Goal: Task Accomplishment & Management: Use online tool/utility

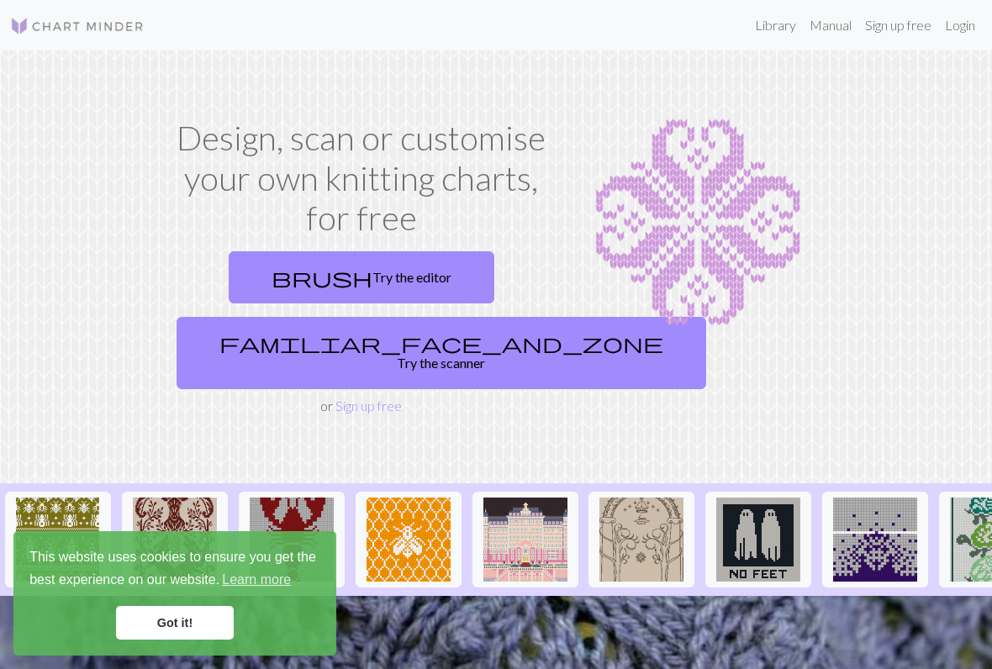
click at [419, 270] on link "brush Try the editor" at bounding box center [362, 277] width 266 height 52
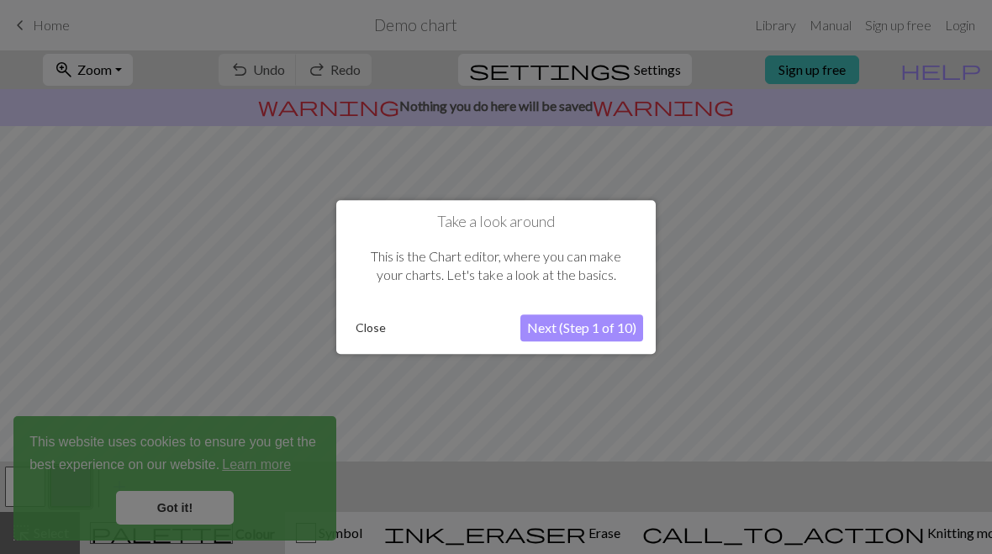
click at [599, 330] on button "Next (Step 1 of 10)" at bounding box center [581, 327] width 123 height 27
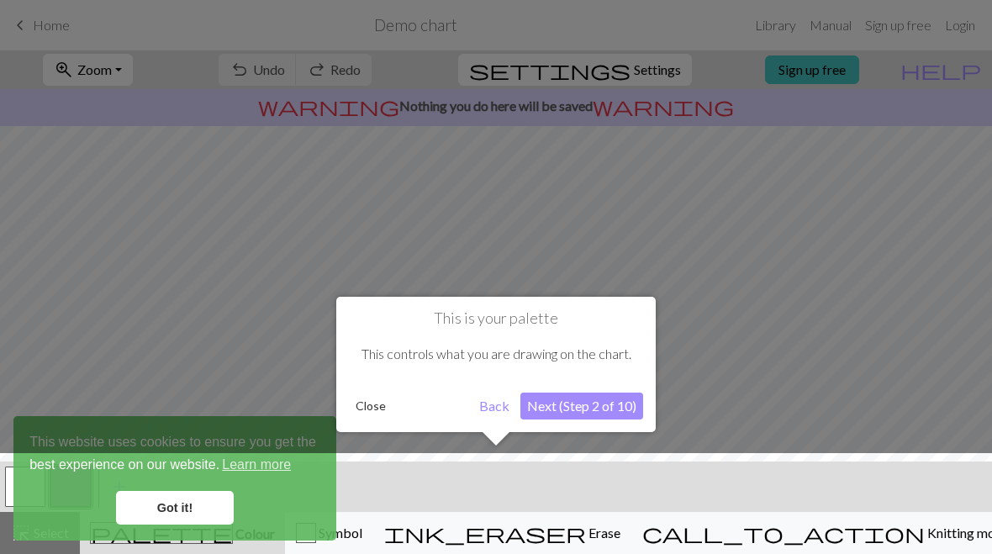
click at [181, 506] on div at bounding box center [496, 507] width 1009 height 109
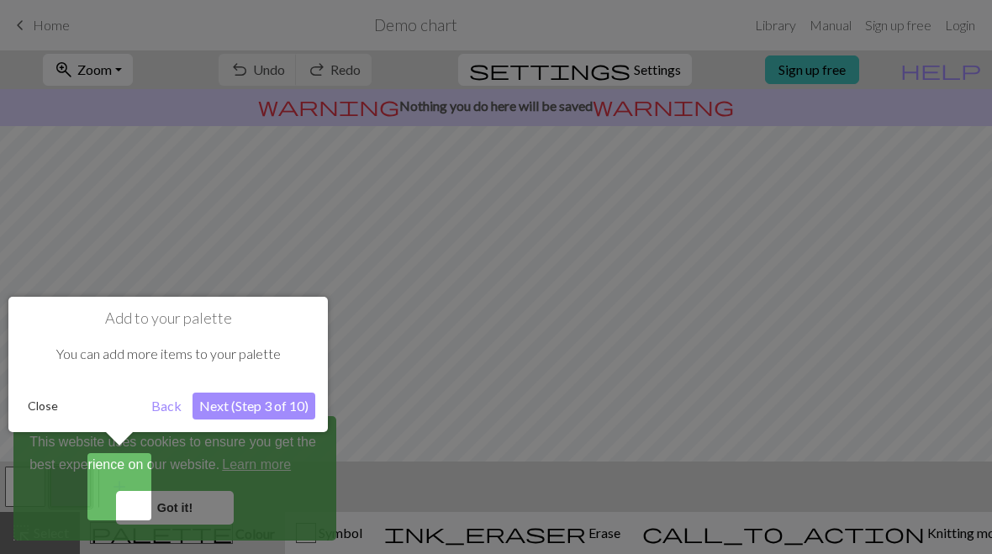
click at [46, 407] on button "Close" at bounding box center [43, 405] width 44 height 25
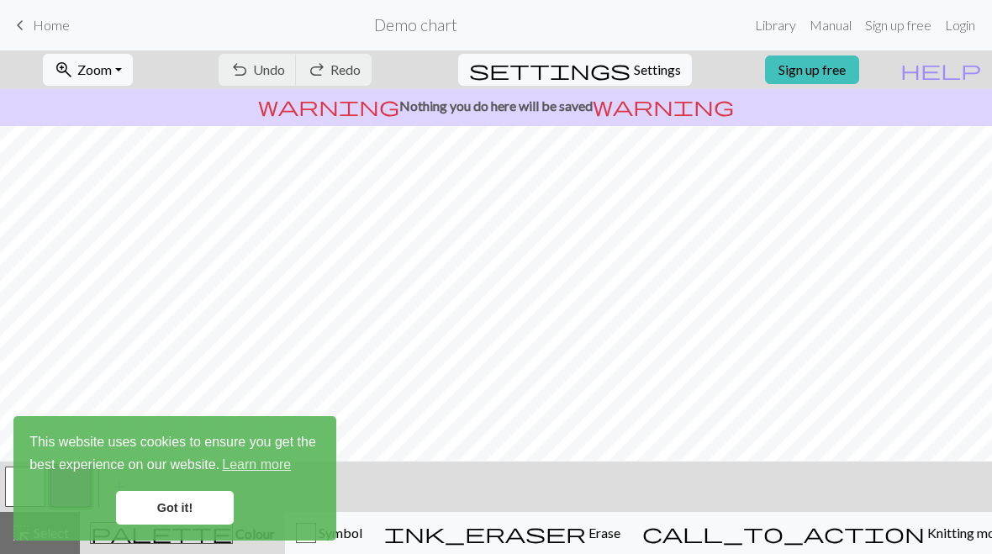
click at [193, 509] on link "Got it!" at bounding box center [175, 508] width 118 height 34
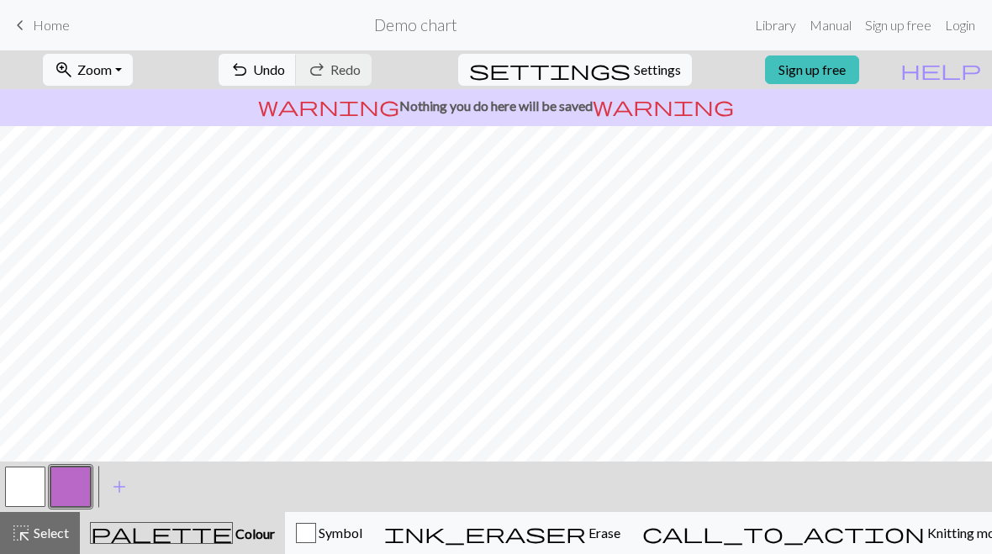
click at [858, 65] on link "Sign up free" at bounding box center [812, 69] width 94 height 29
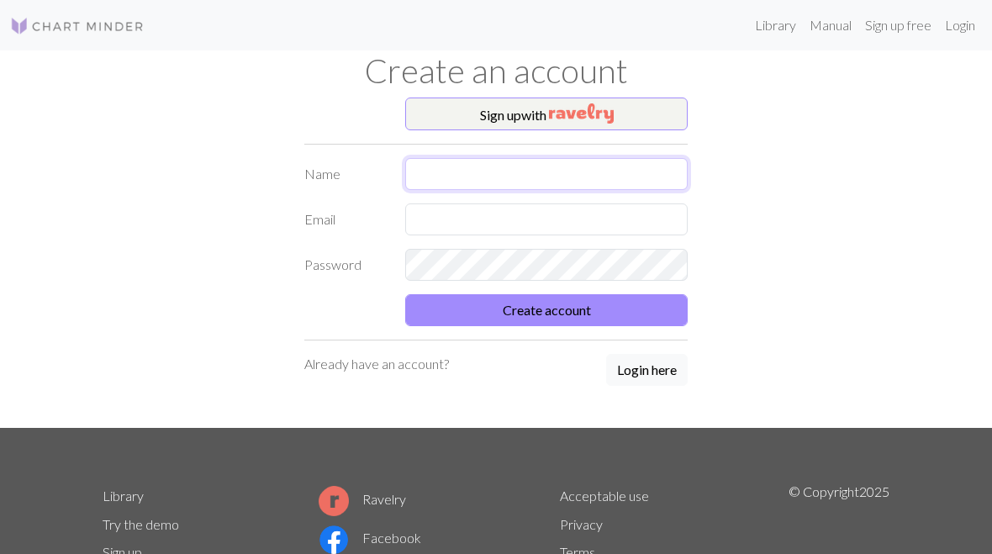
click at [479, 176] on input "text" at bounding box center [546, 174] width 282 height 32
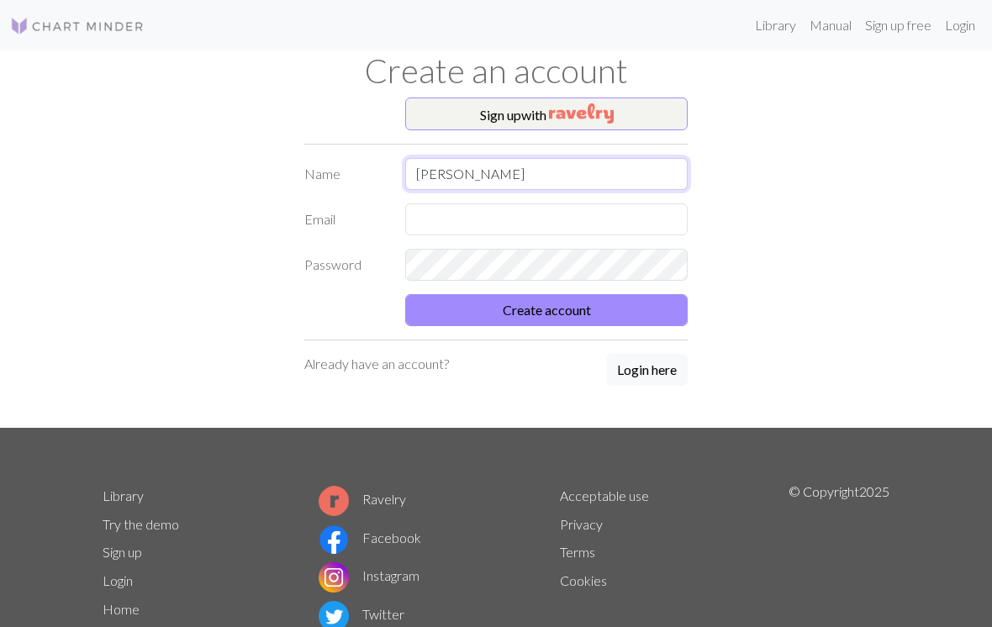
type input "[PERSON_NAME]"
click at [437, 218] on input "text" at bounding box center [546, 219] width 282 height 32
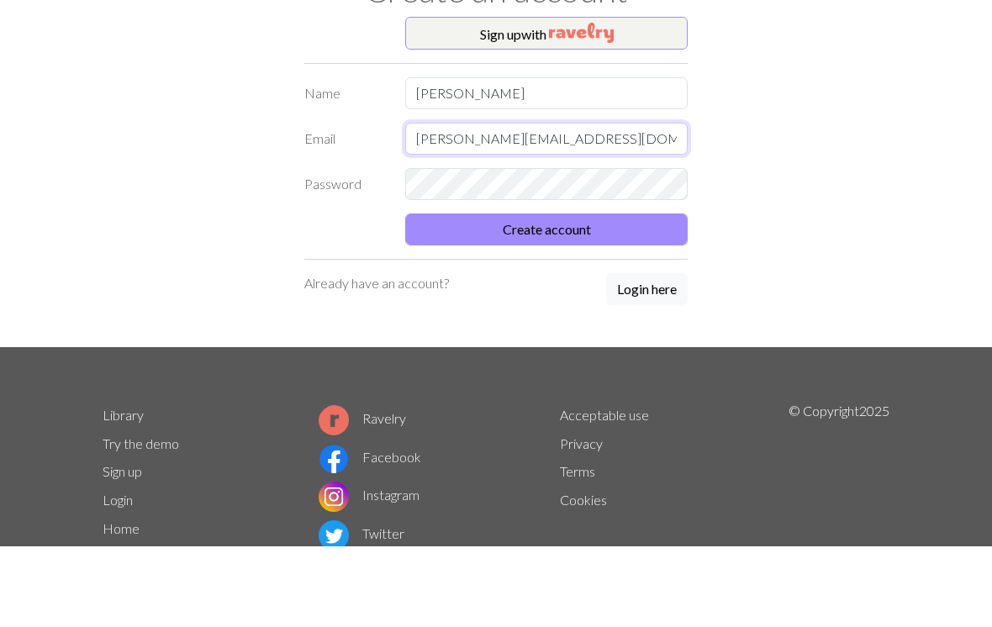
type input "Mikela.mcgettigan@gmail.com"
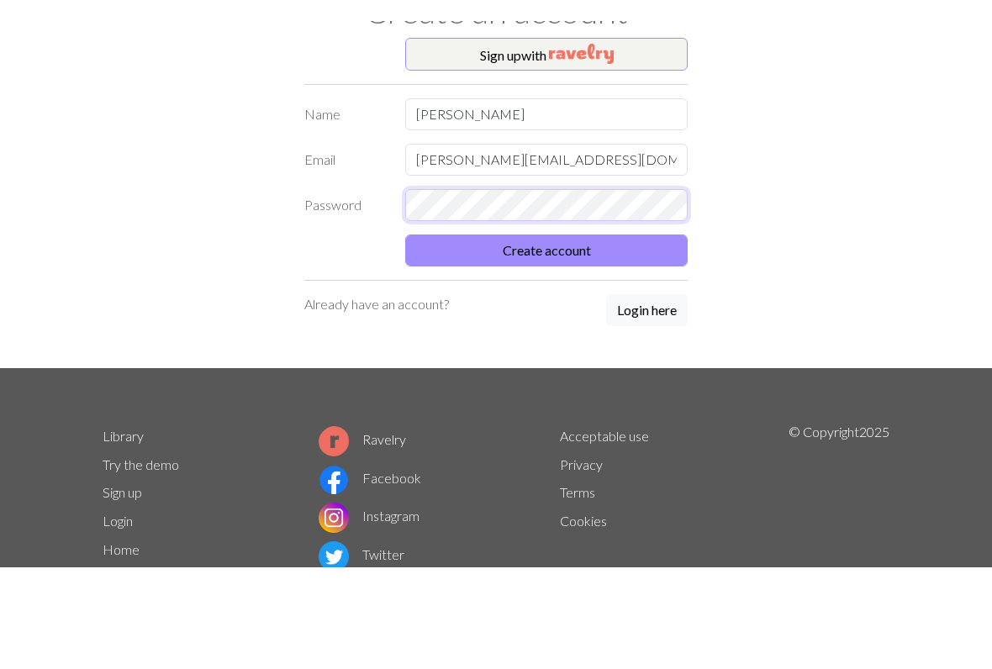
scroll to position [35, 0]
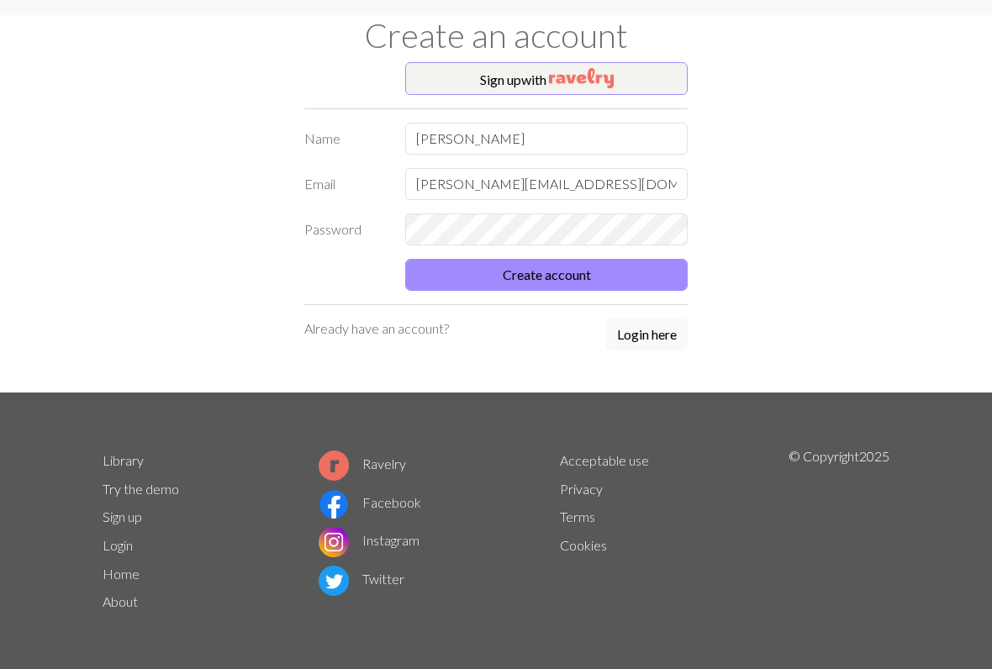
click at [606, 262] on button "Create account" at bounding box center [546, 275] width 282 height 32
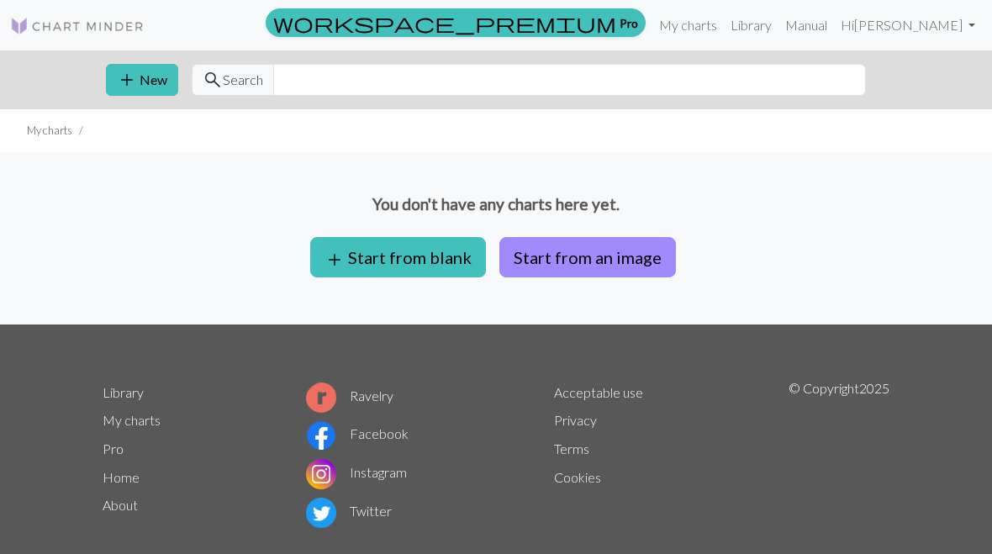
click at [618, 264] on button "Start from an image" at bounding box center [587, 257] width 176 height 40
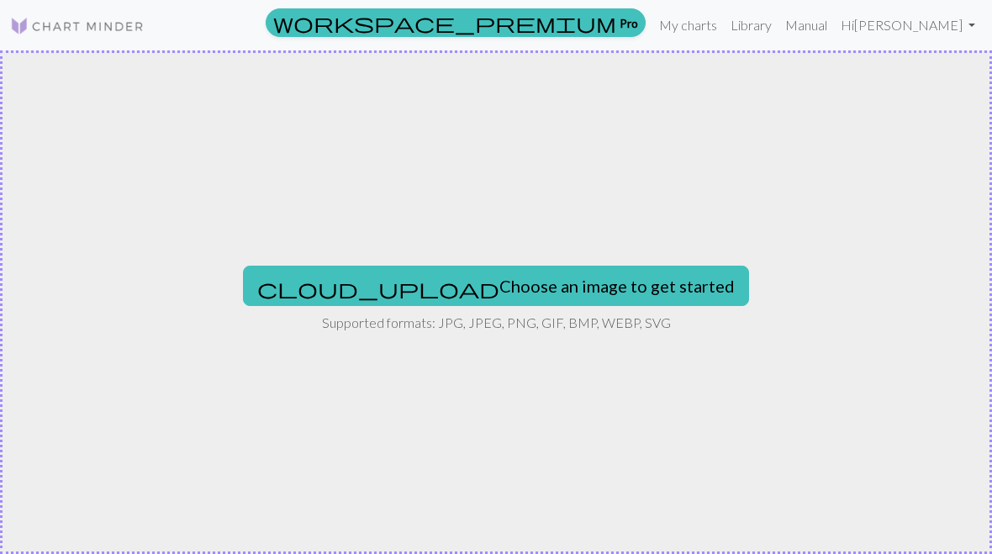
click at [514, 287] on button "cloud_upload Choose an image to get started" at bounding box center [496, 286] width 506 height 40
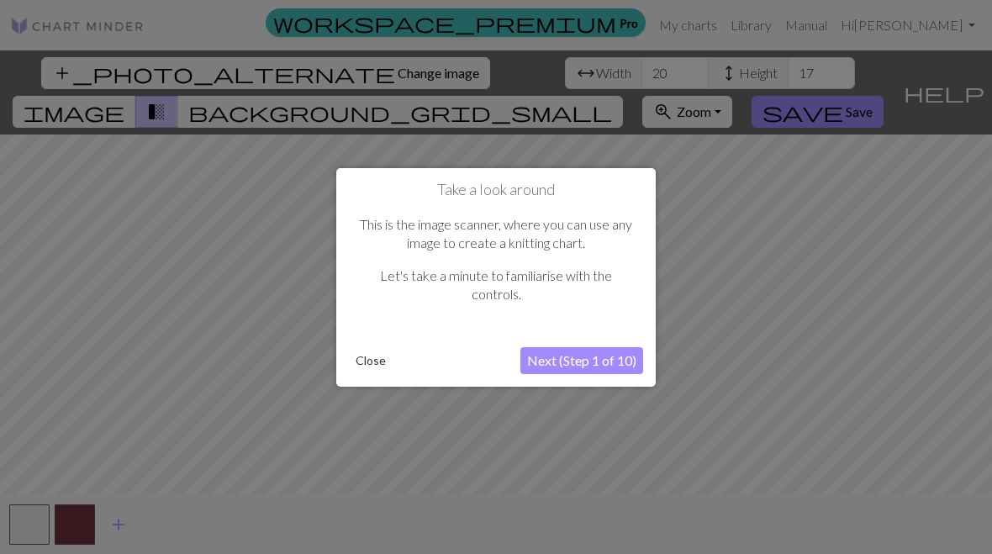
click at [611, 364] on button "Next (Step 1 of 10)" at bounding box center [581, 360] width 123 height 27
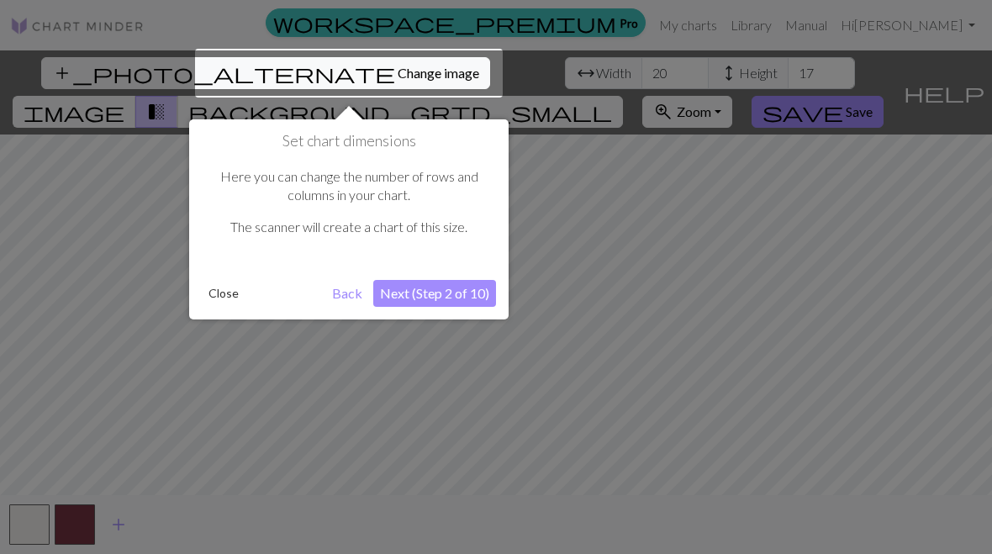
click at [313, 68] on div at bounding box center [349, 73] width 308 height 49
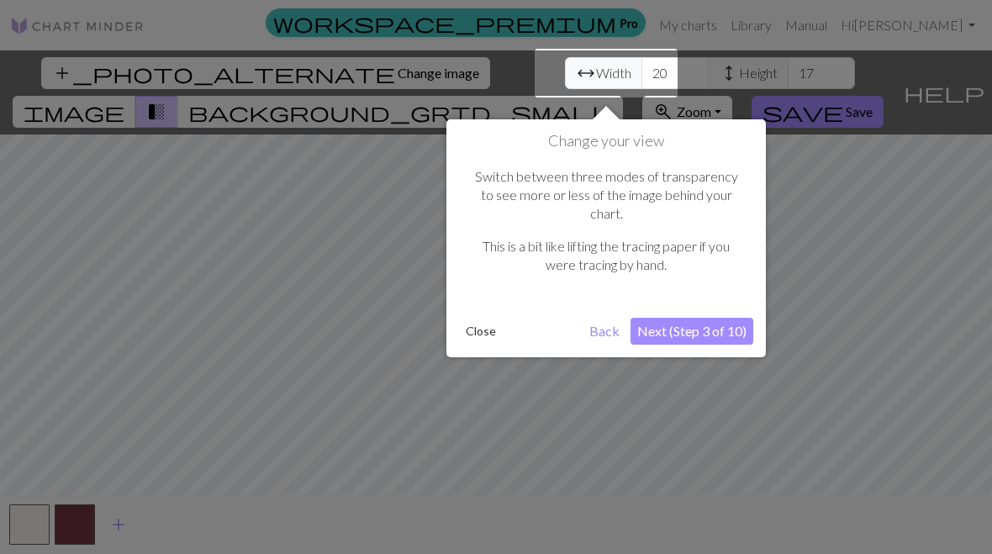
click at [289, 61] on div at bounding box center [496, 277] width 992 height 554
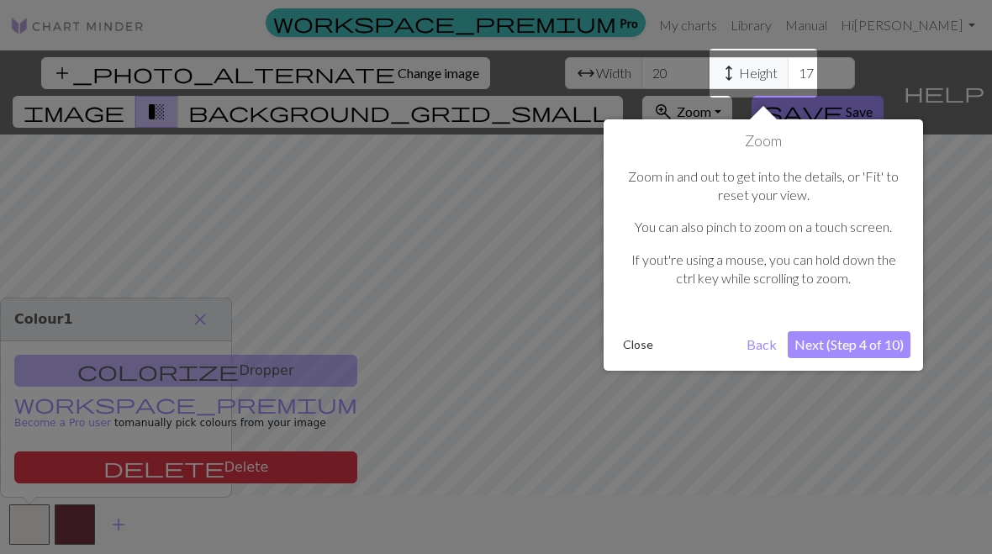
click at [315, 79] on div at bounding box center [496, 277] width 992 height 554
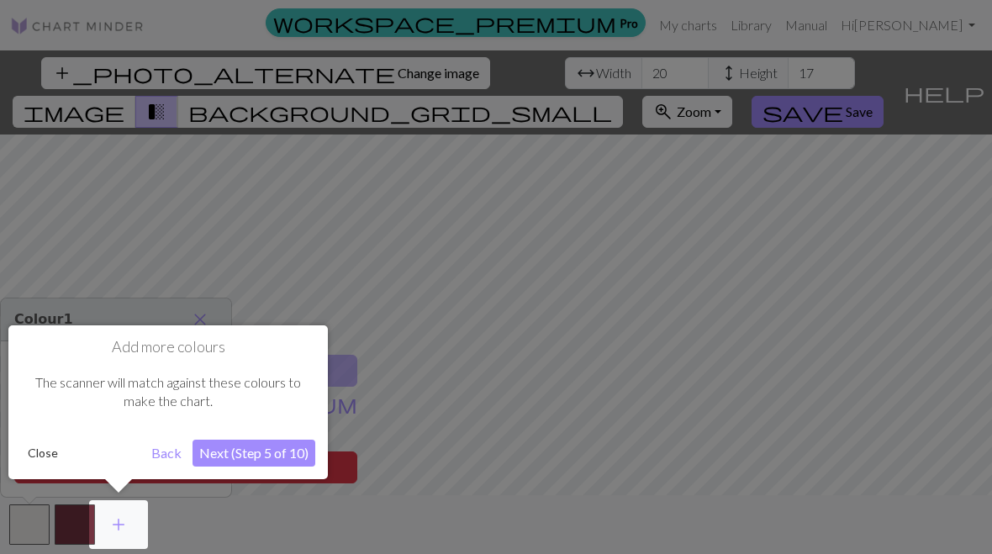
click at [295, 67] on div at bounding box center [496, 277] width 992 height 554
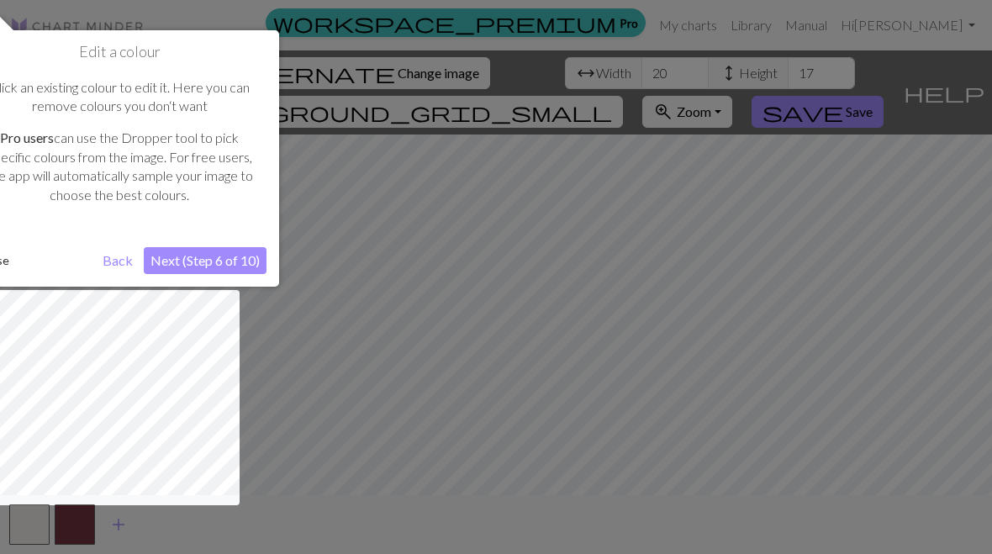
click at [166, 159] on p "Pro users can use the Dropper tool to pick specific colours from the image. For…" at bounding box center [119, 167] width 277 height 76
click at [125, 255] on button "Back" at bounding box center [118, 260] width 44 height 27
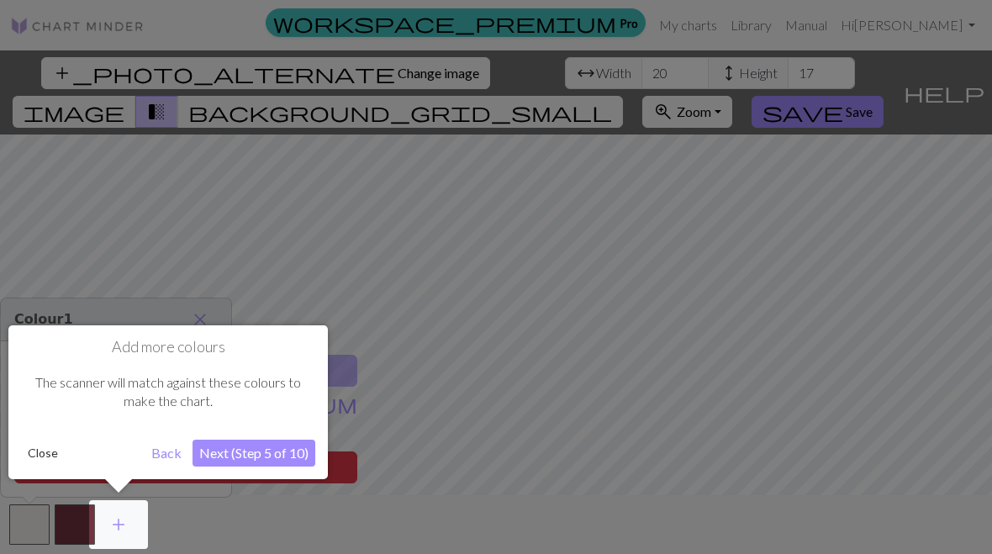
click at [165, 455] on button "Back" at bounding box center [167, 453] width 44 height 27
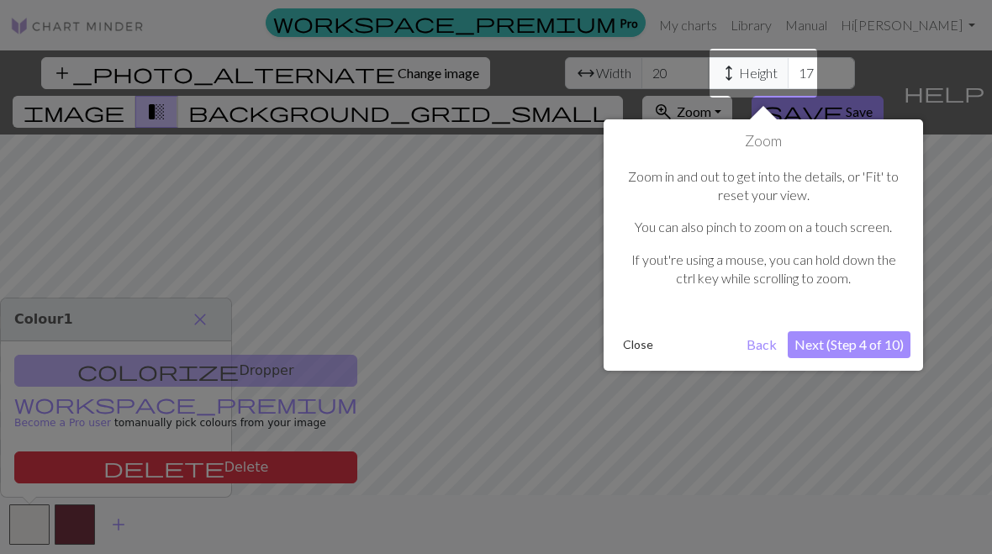
click at [779, 347] on button "Back" at bounding box center [762, 344] width 44 height 27
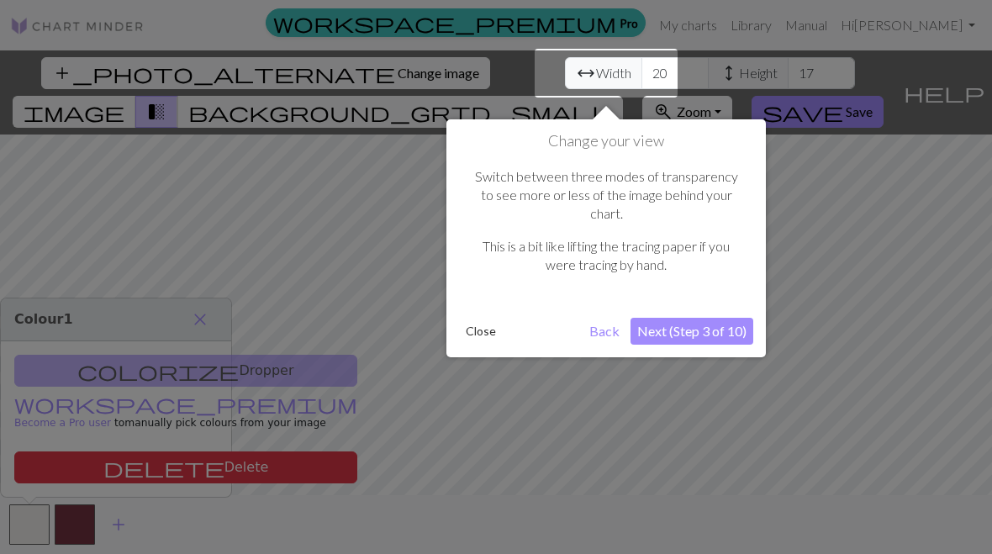
click at [605, 318] on button "Back" at bounding box center [604, 331] width 44 height 27
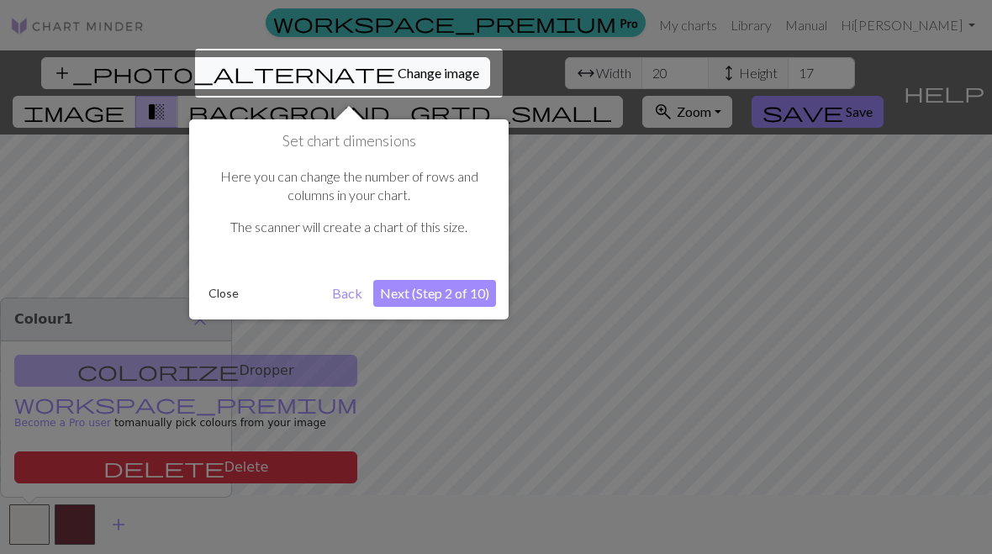
click at [217, 289] on button "Close" at bounding box center [224, 293] width 44 height 25
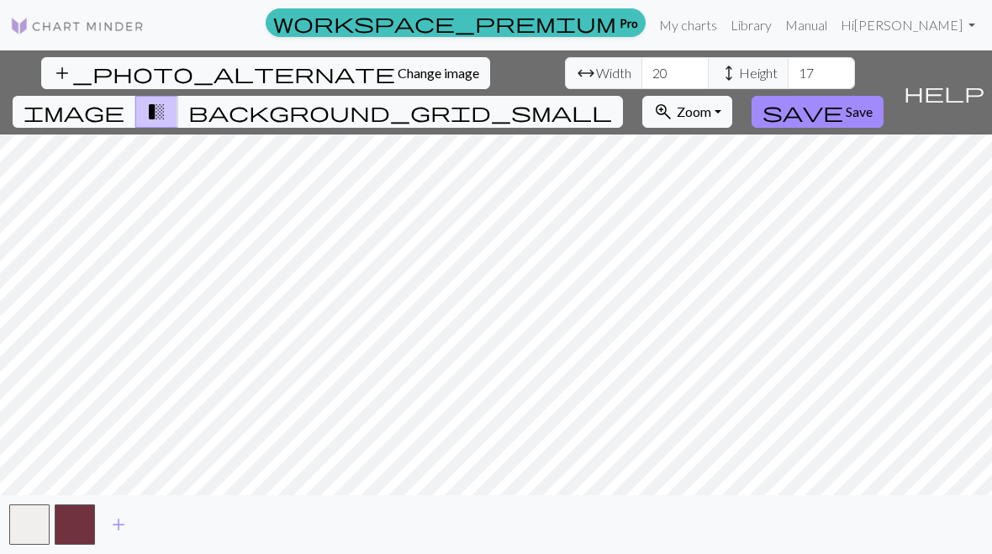
click at [596, 70] on span "Width" at bounding box center [613, 73] width 35 height 20
click at [641, 68] on input "20" at bounding box center [674, 73] width 67 height 32
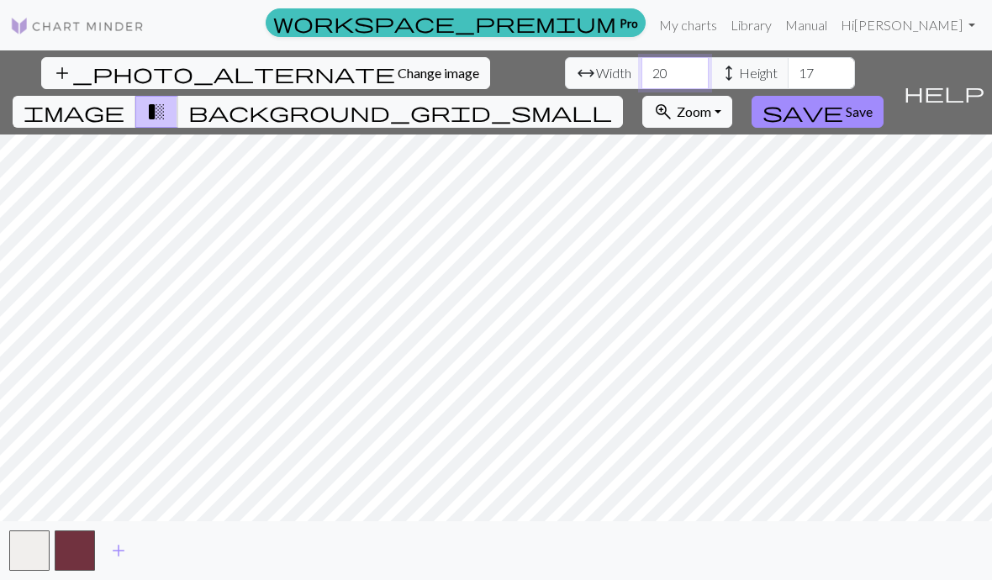
type input "2"
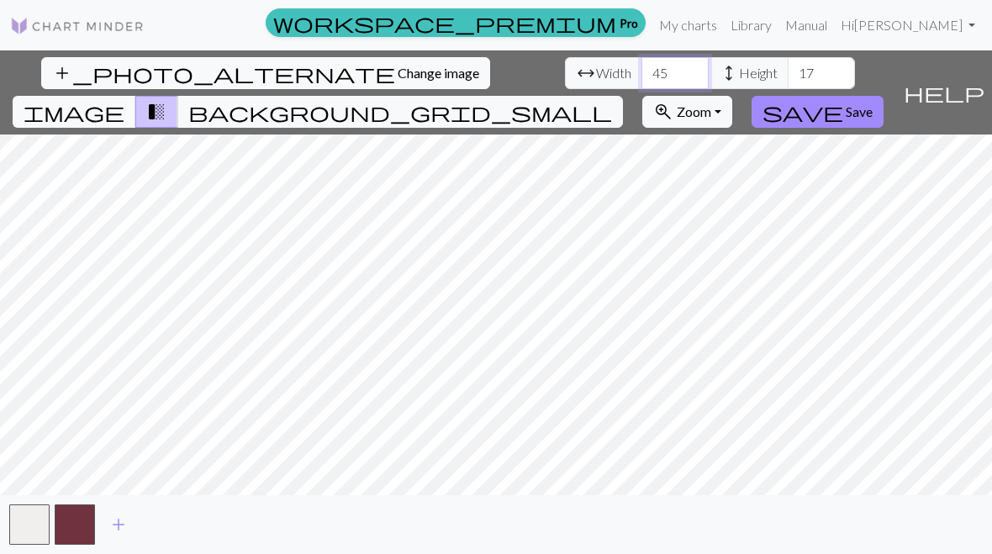
type input "45"
click at [739, 72] on span "Height" at bounding box center [758, 73] width 39 height 20
click at [787, 68] on input "17" at bounding box center [820, 73] width 67 height 32
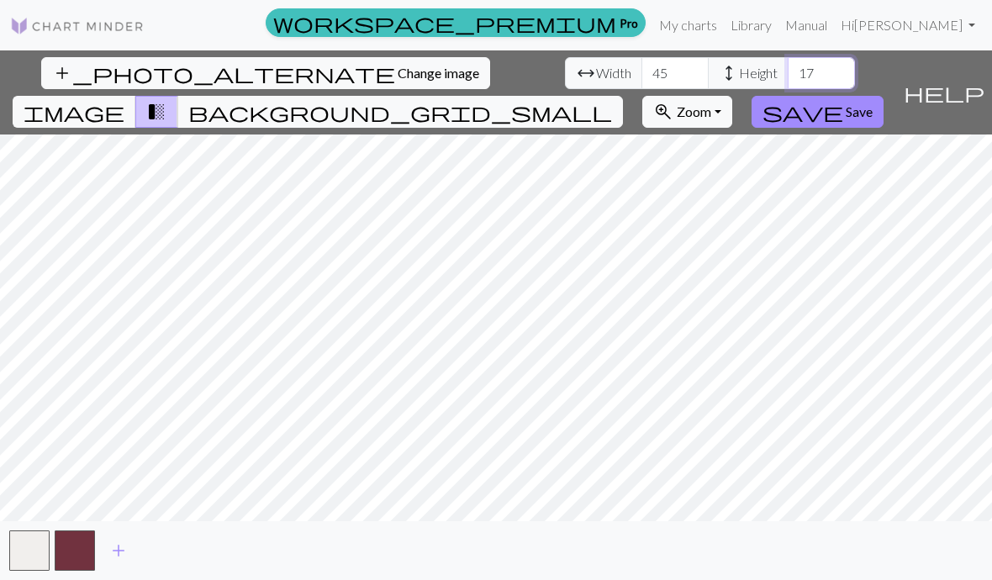
type input "1"
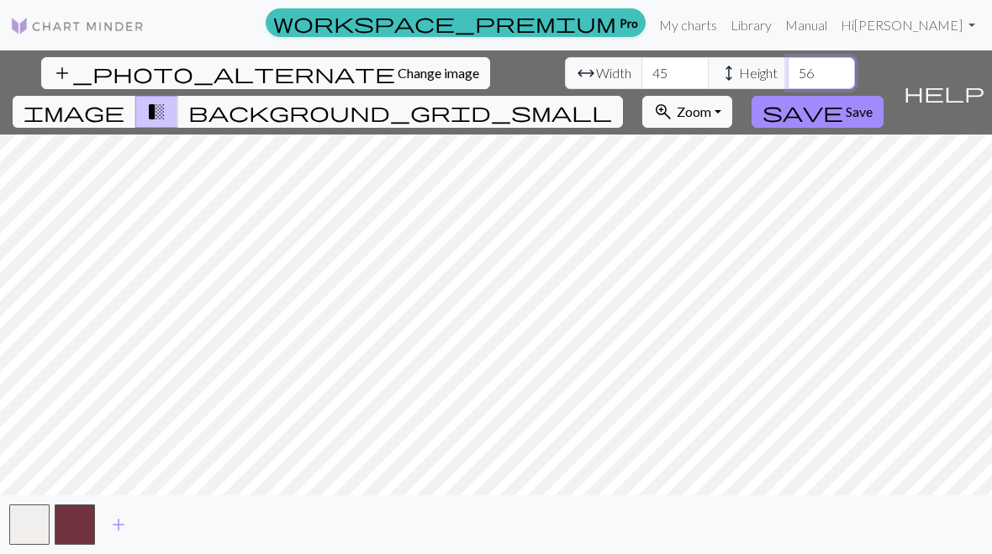
type input "56"
click at [126, 522] on span "add" at bounding box center [118, 525] width 20 height 24
click at [124, 100] on span "image" at bounding box center [74, 112] width 101 height 24
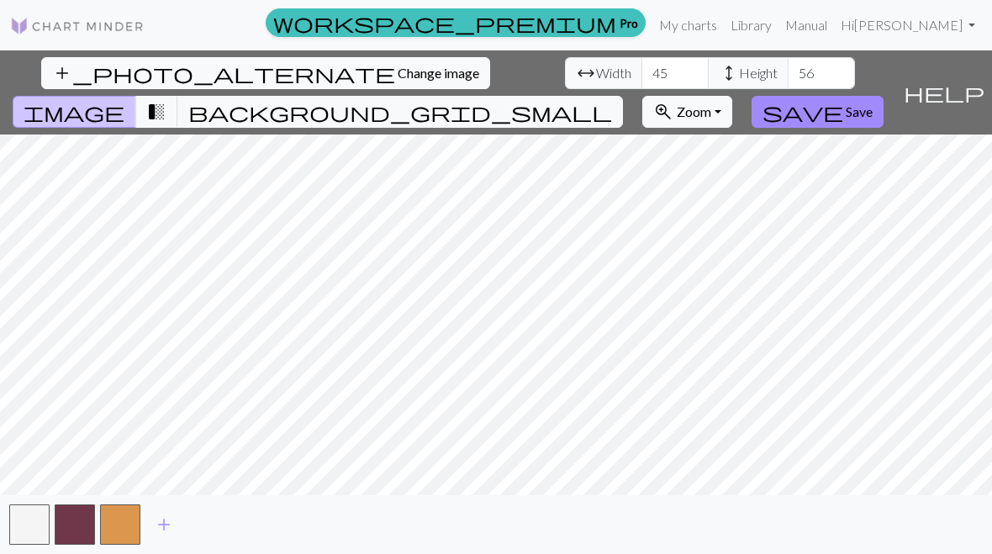
click at [623, 96] on button "background_grid_small" at bounding box center [399, 112] width 445 height 32
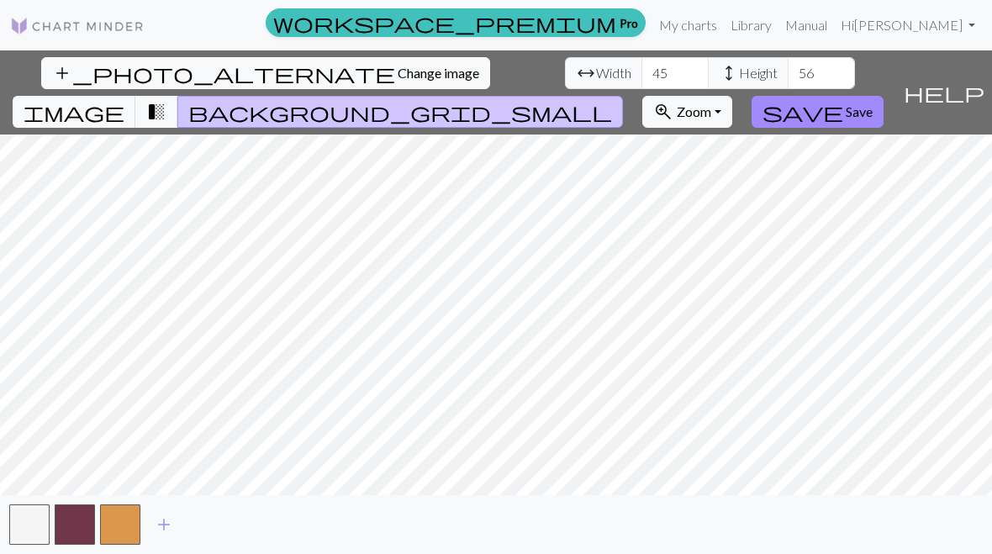
click at [178, 96] on button "transition_fade" at bounding box center [156, 112] width 43 height 32
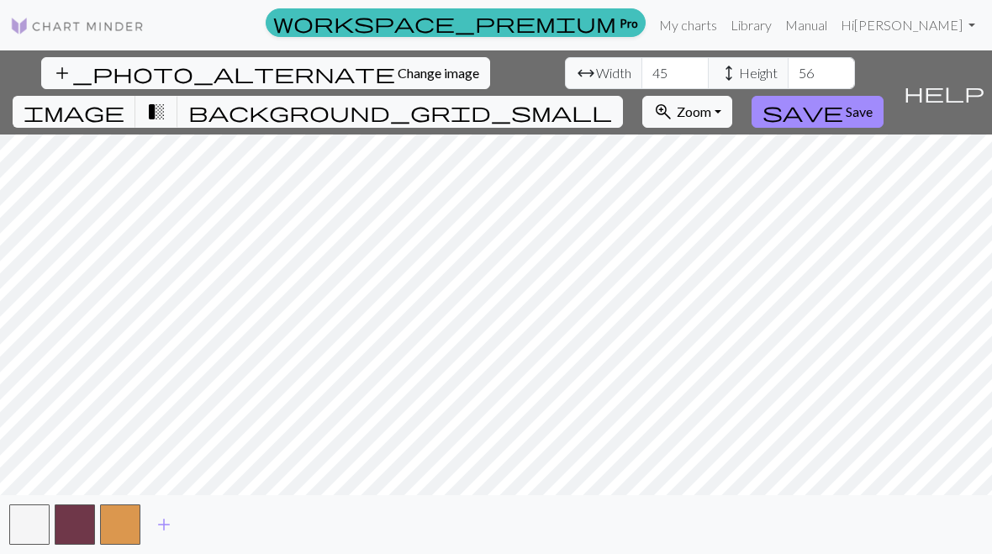
click at [178, 96] on button "transition_fade" at bounding box center [156, 112] width 43 height 32
click at [166, 100] on span "transition_fade" at bounding box center [156, 112] width 20 height 24
click at [124, 100] on span "image" at bounding box center [74, 112] width 101 height 24
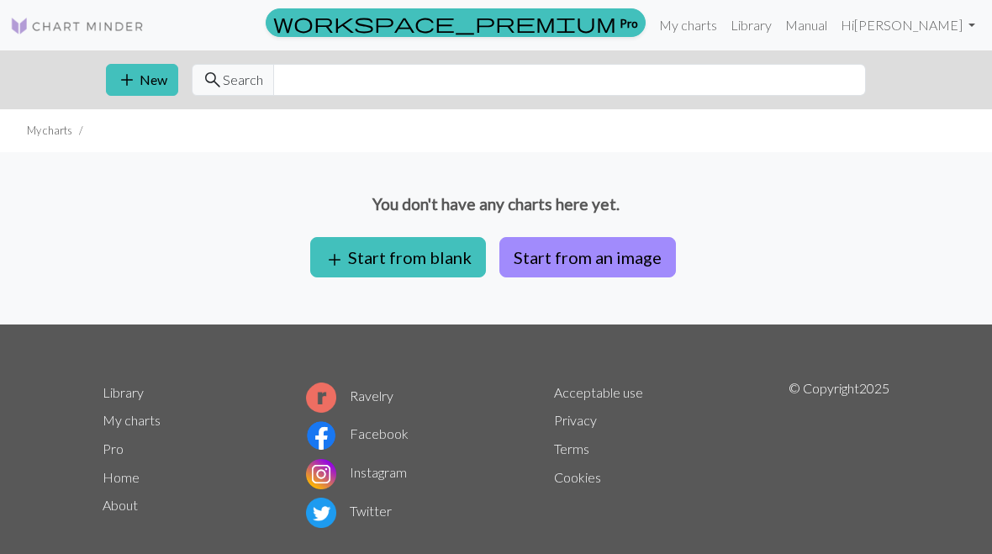
click at [609, 240] on button "Start from an image" at bounding box center [587, 257] width 176 height 40
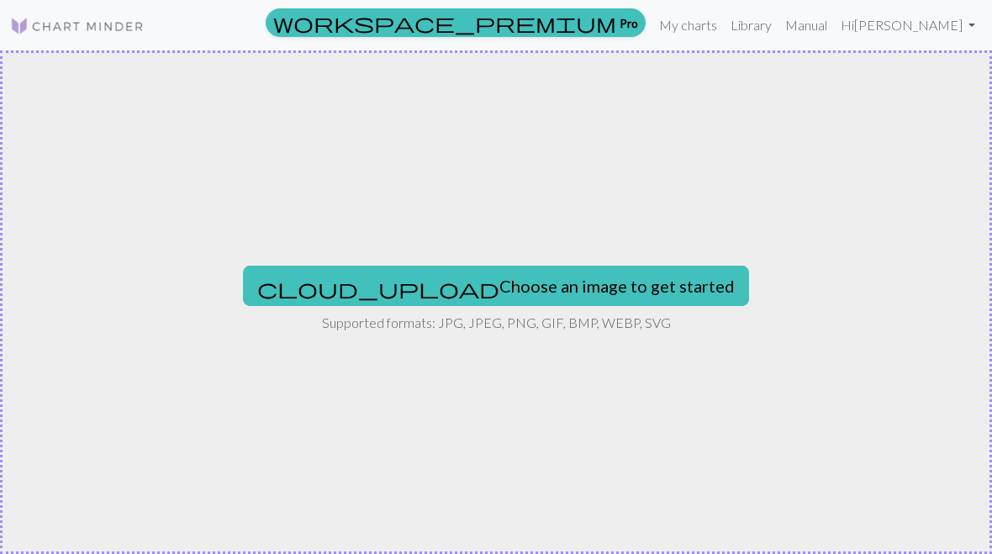
click at [561, 283] on button "cloud_upload Choose an image to get started" at bounding box center [496, 286] width 506 height 40
click at [477, 271] on button "cloud_upload Choose an image to get started" at bounding box center [496, 286] width 506 height 40
type input "C:\fakepath\IMG_7036.png"
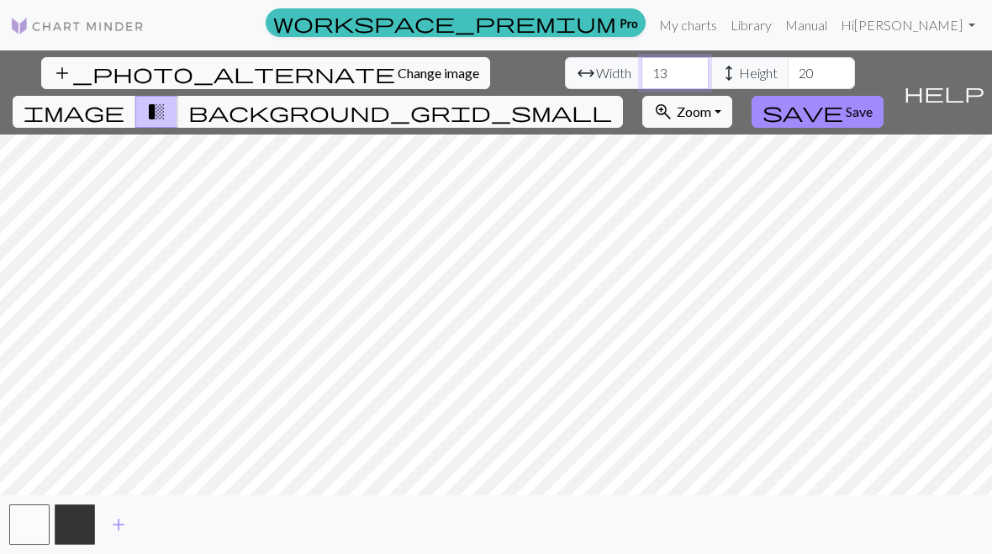
click at [641, 59] on input "13" at bounding box center [674, 73] width 67 height 32
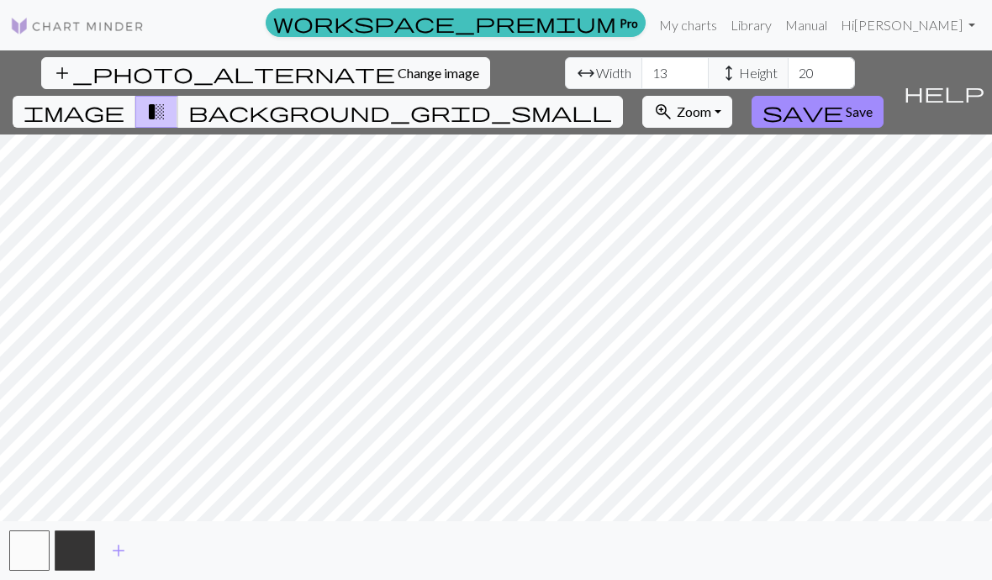
click at [596, 72] on span "Width" at bounding box center [613, 73] width 35 height 20
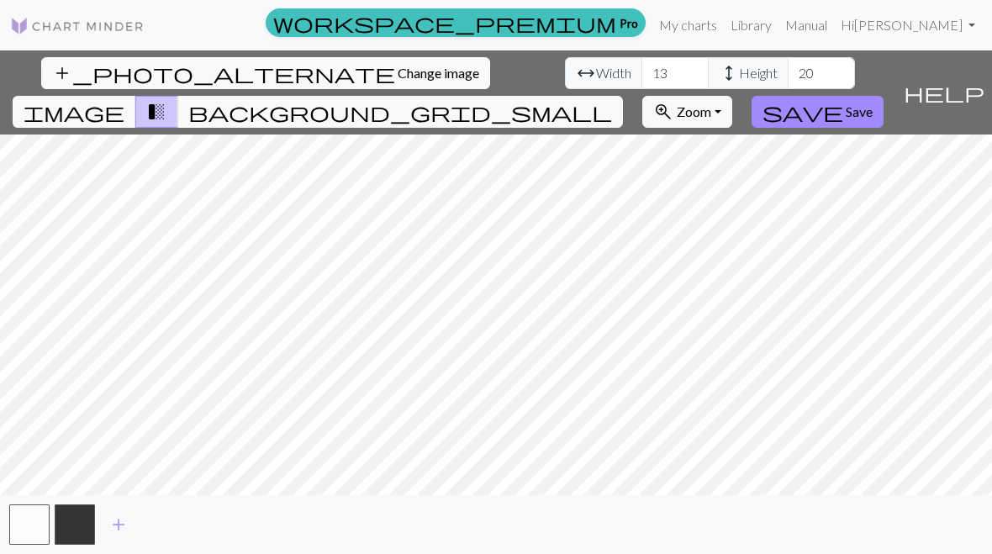
click at [596, 72] on span "Width" at bounding box center [613, 73] width 35 height 20
click at [641, 72] on input "13" at bounding box center [674, 73] width 67 height 32
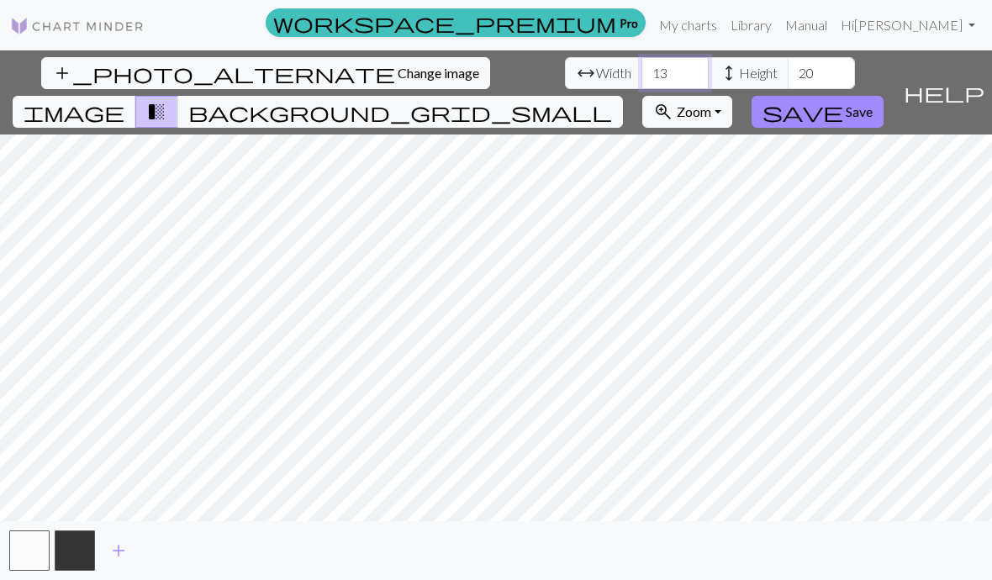
click at [641, 73] on input "13" at bounding box center [674, 73] width 67 height 32
type input "1"
type input "32"
click at [739, 73] on span "Height" at bounding box center [758, 73] width 39 height 20
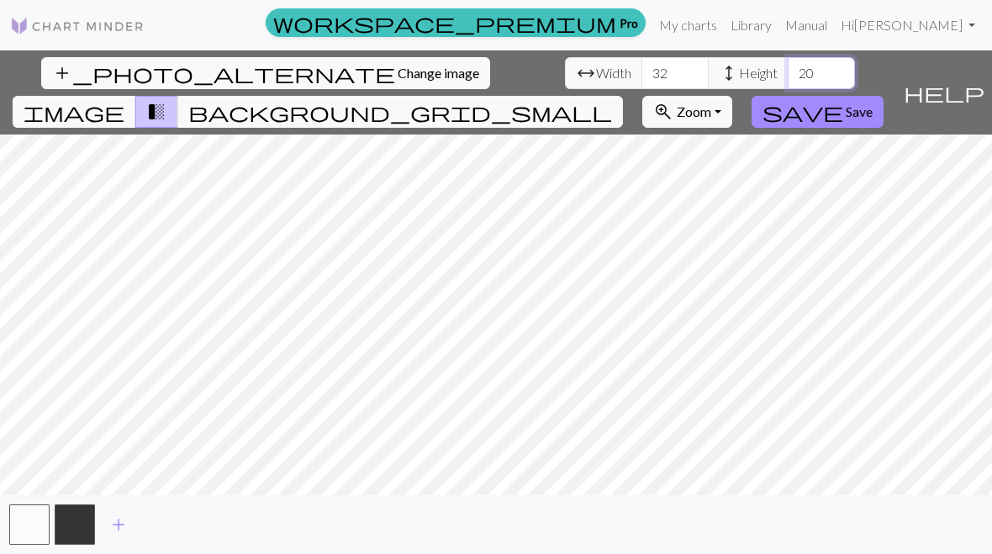
click at [787, 71] on input "20" at bounding box center [820, 73] width 67 height 32
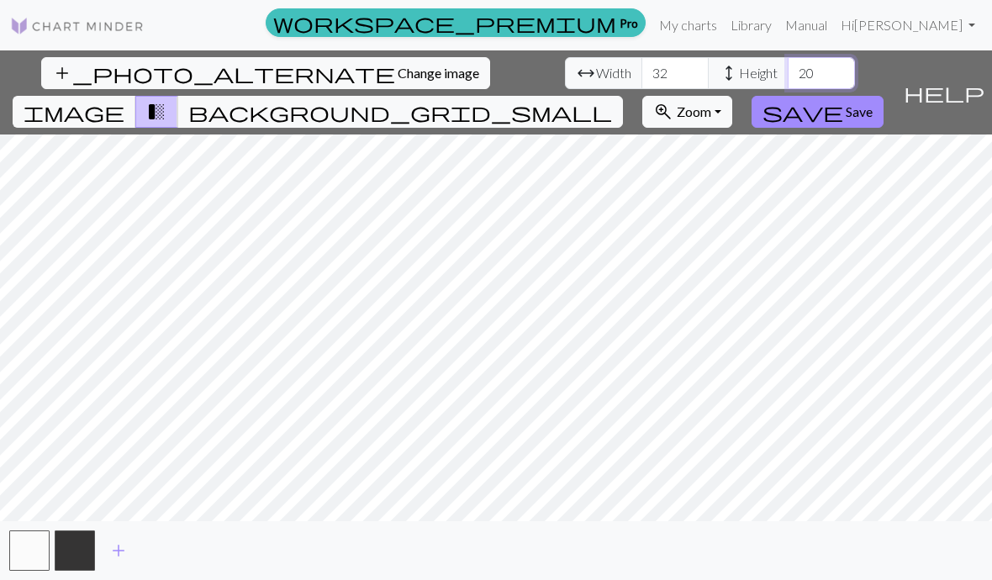
type input "2"
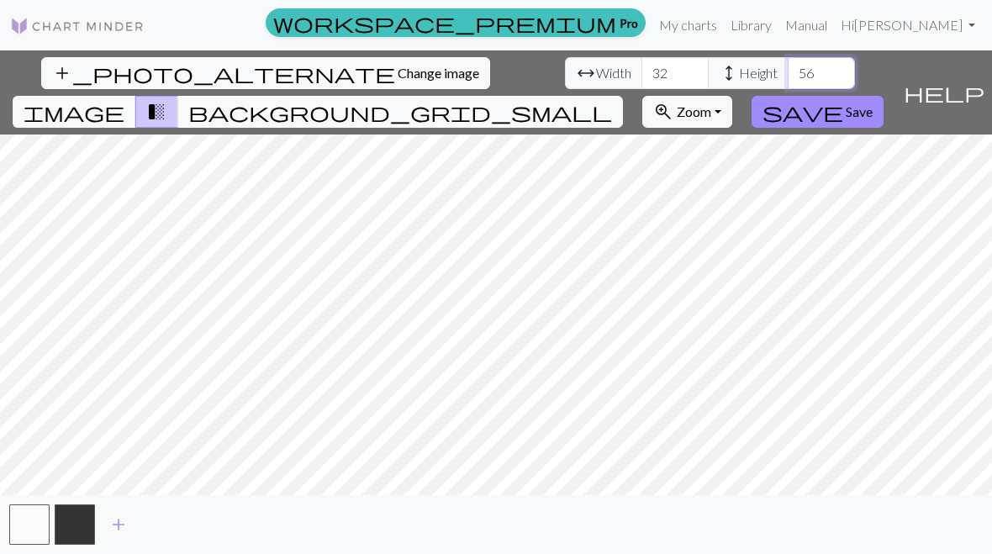
type input "56"
click at [124, 100] on span "image" at bounding box center [74, 112] width 101 height 24
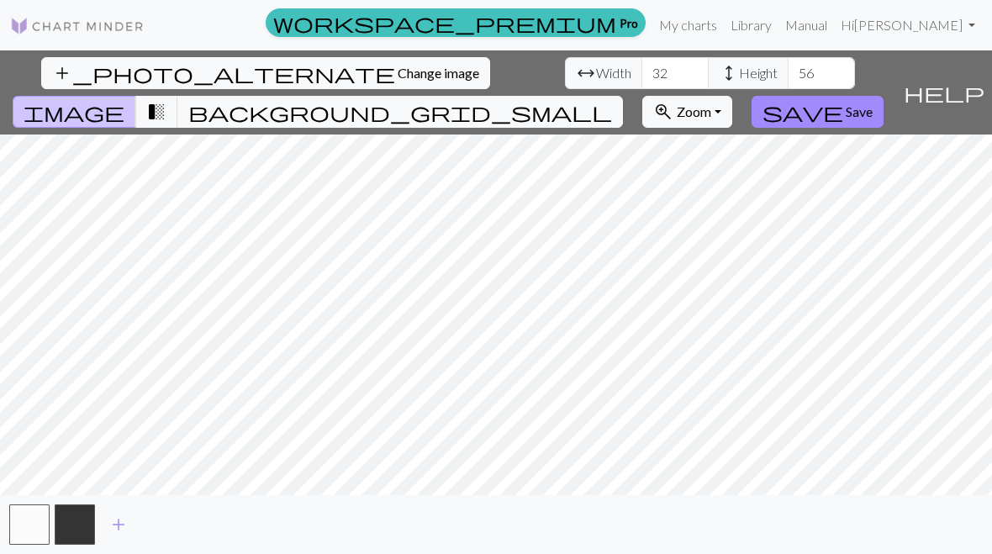
click at [612, 100] on span "background_grid_small" at bounding box center [400, 112] width 424 height 24
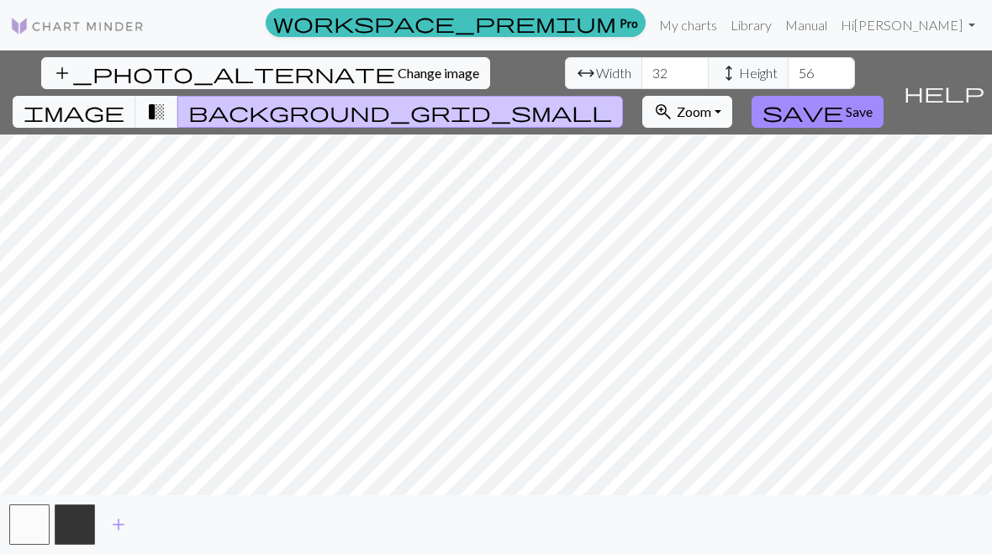
click at [124, 100] on span "image" at bounding box center [74, 112] width 101 height 24
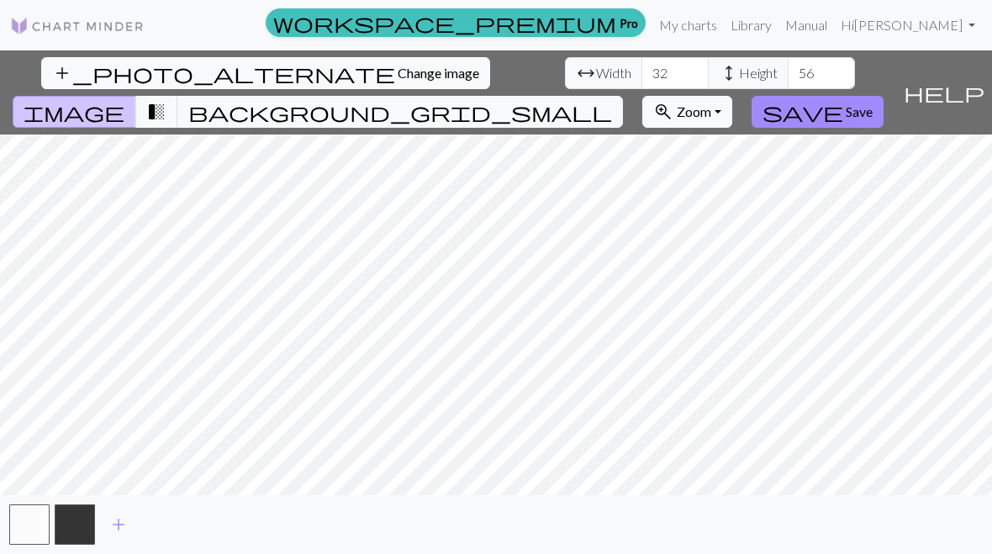
click at [612, 100] on span "background_grid_small" at bounding box center [400, 112] width 424 height 24
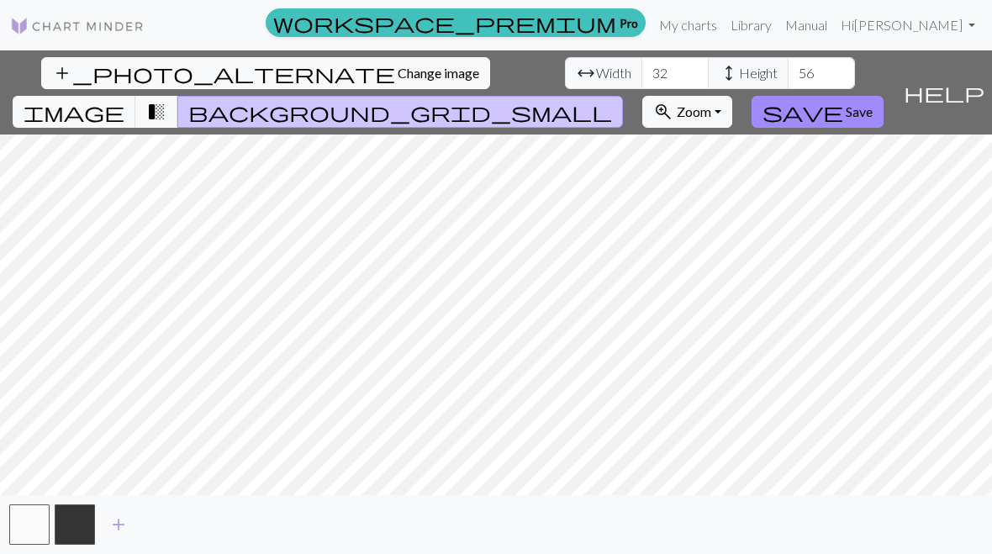
click at [166, 100] on span "transition_fade" at bounding box center [156, 112] width 20 height 24
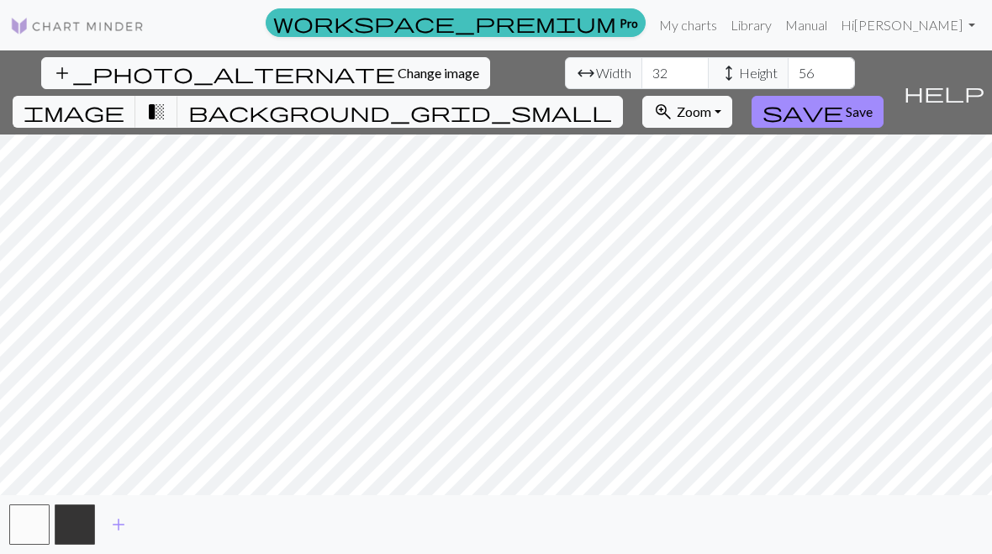
click at [124, 100] on span "image" at bounding box center [74, 112] width 101 height 24
click at [834, 24] on link "Manual" at bounding box center [805, 25] width 55 height 34
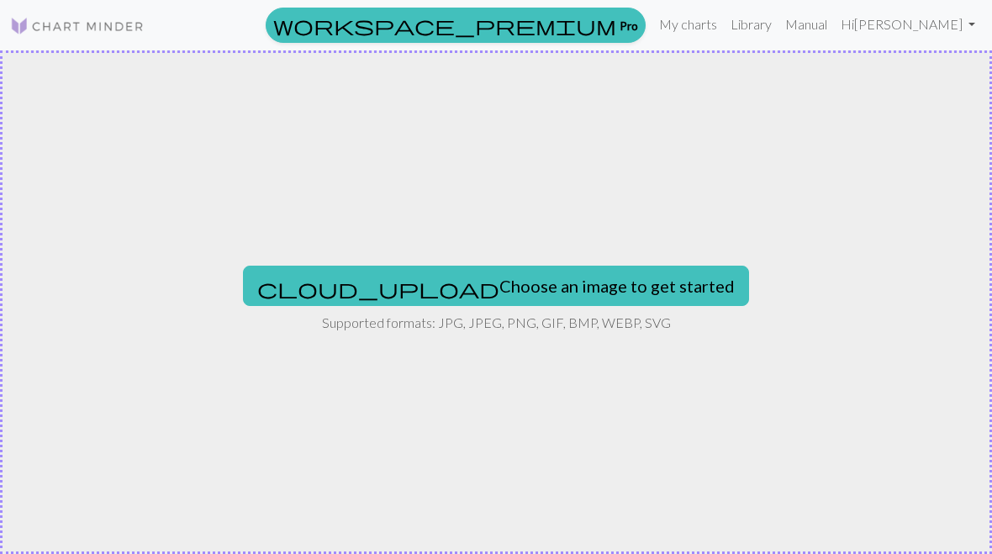
click at [500, 281] on button "cloud_upload Choose an image to get started" at bounding box center [496, 286] width 506 height 40
click at [619, 280] on button "cloud_upload Choose an image to get started" at bounding box center [496, 286] width 506 height 40
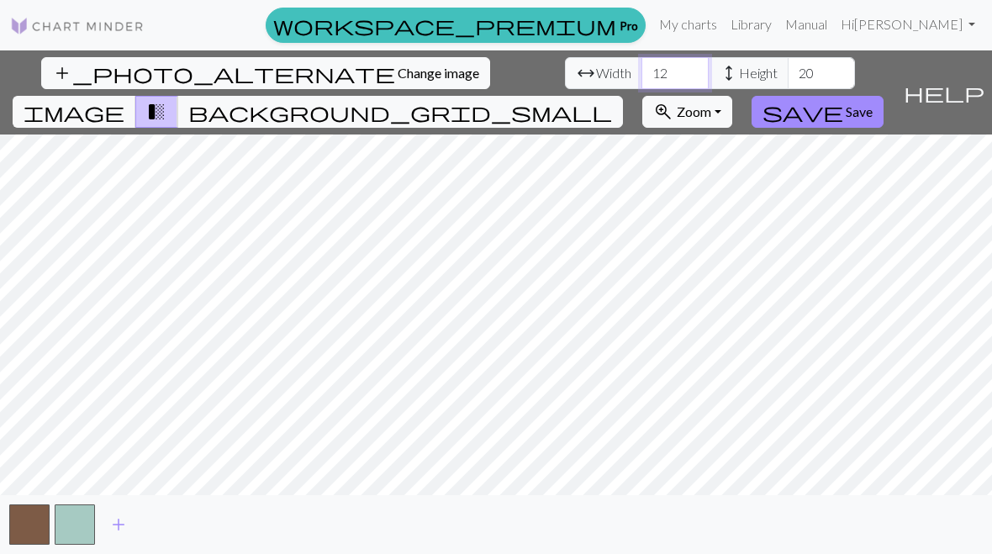
click at [641, 65] on input "12" at bounding box center [674, 73] width 67 height 32
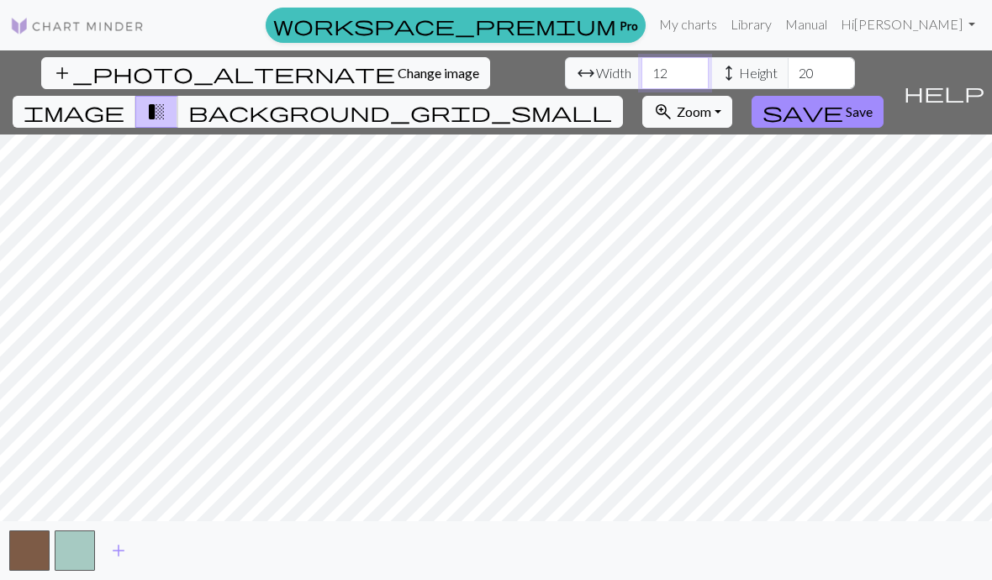
type input "1"
click at [739, 66] on span "Height" at bounding box center [758, 73] width 39 height 20
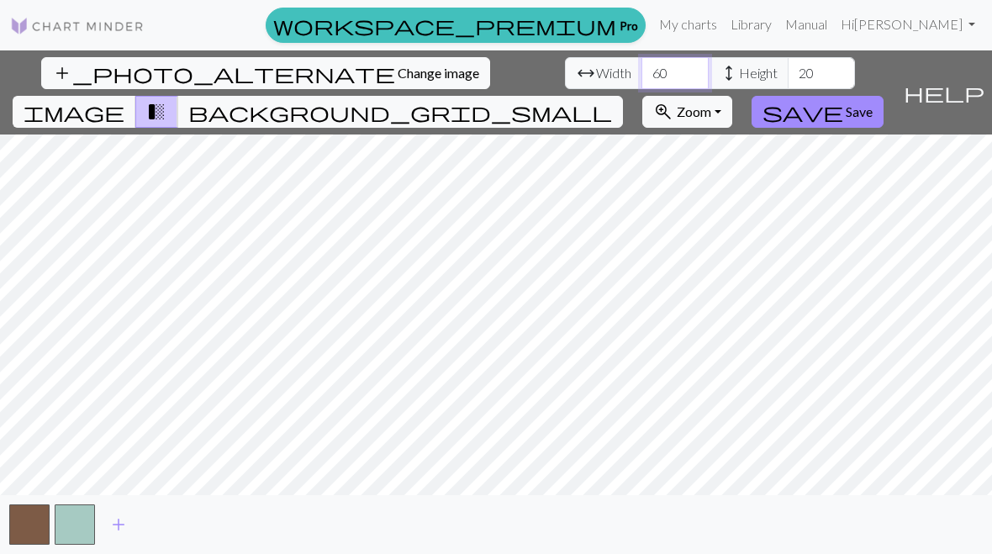
click at [641, 70] on input "60" at bounding box center [674, 73] width 67 height 32
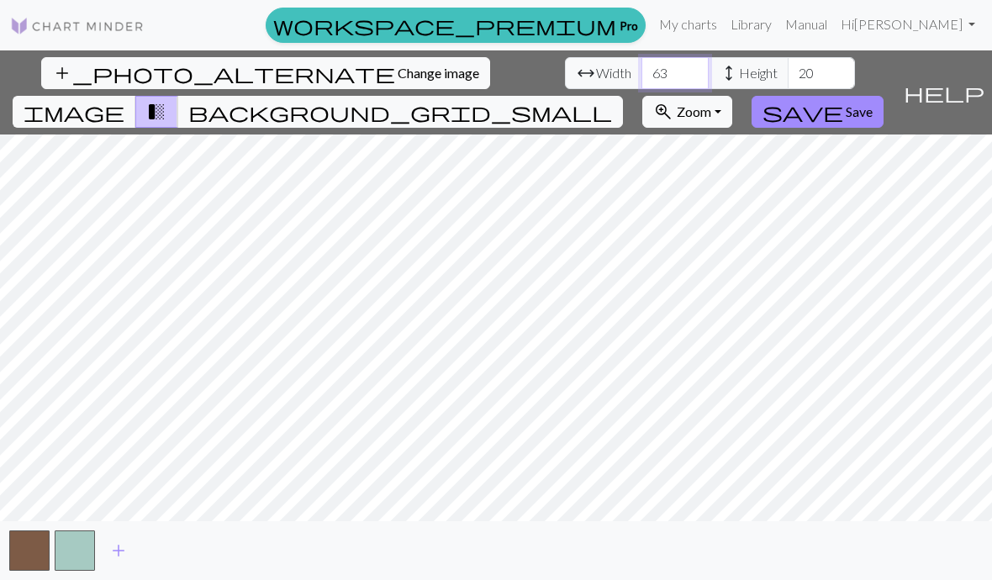
type input "63"
click at [739, 72] on span "Height" at bounding box center [758, 73] width 39 height 20
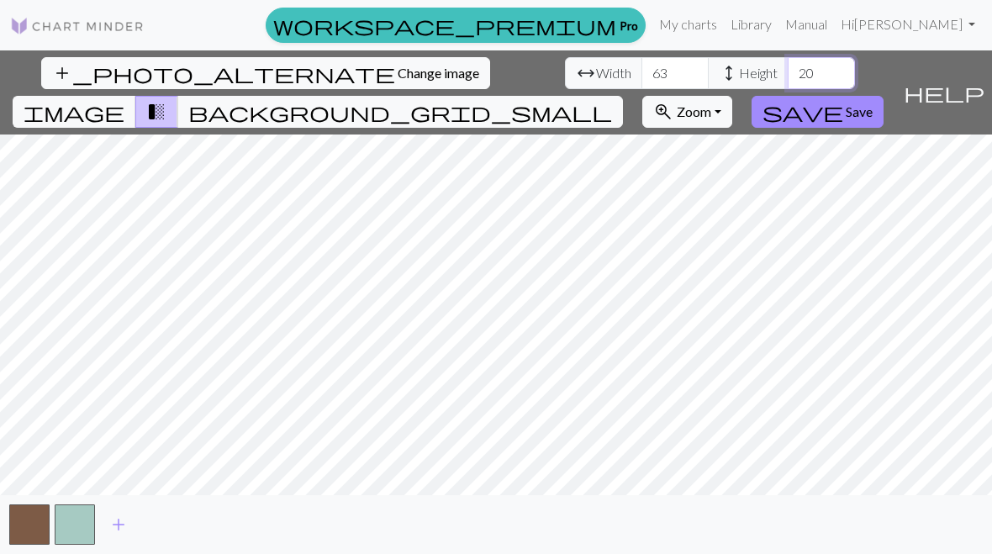
click at [787, 70] on input "20" at bounding box center [820, 73] width 67 height 32
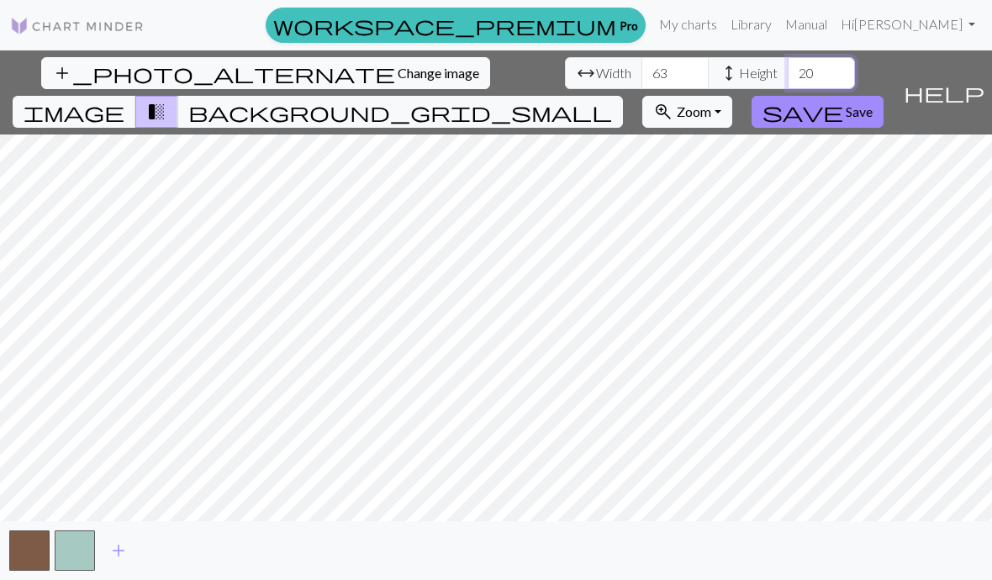
type input "2"
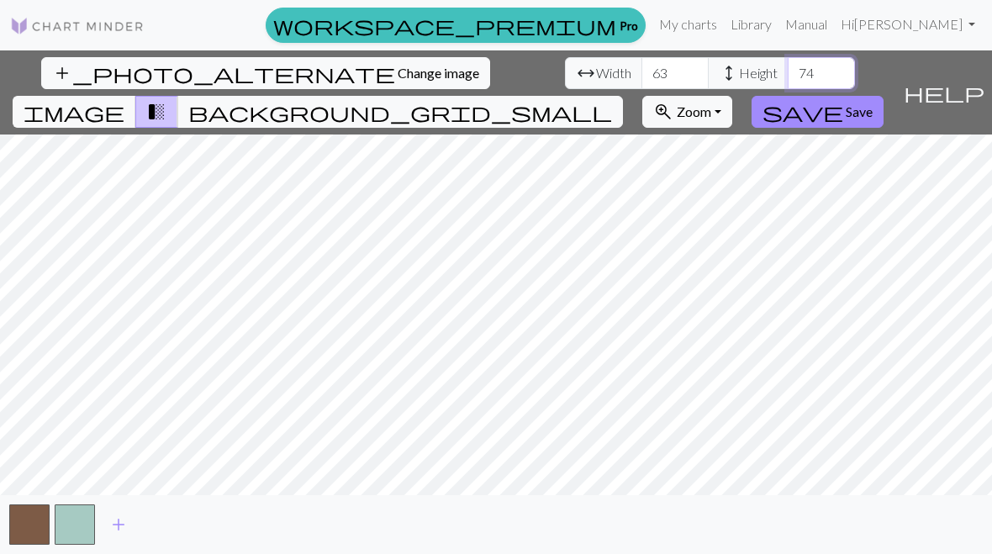
type input "74"
click at [116, 522] on span "add" at bounding box center [118, 525] width 20 height 24
click at [176, 526] on button "add" at bounding box center [164, 524] width 42 height 32
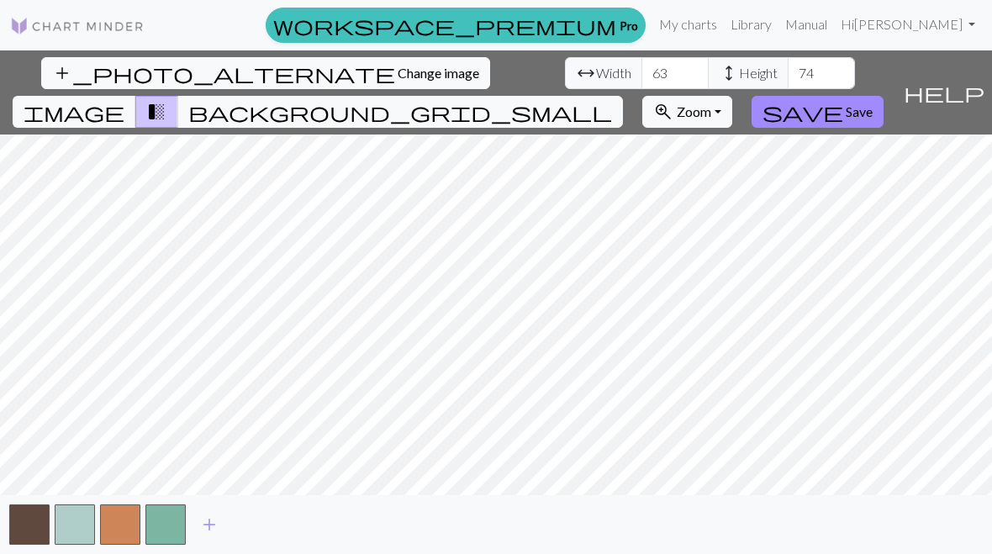
click at [211, 524] on span "add" at bounding box center [209, 525] width 20 height 24
click at [250, 519] on span "add" at bounding box center [255, 525] width 20 height 24
click at [299, 524] on span "add" at bounding box center [300, 525] width 20 height 24
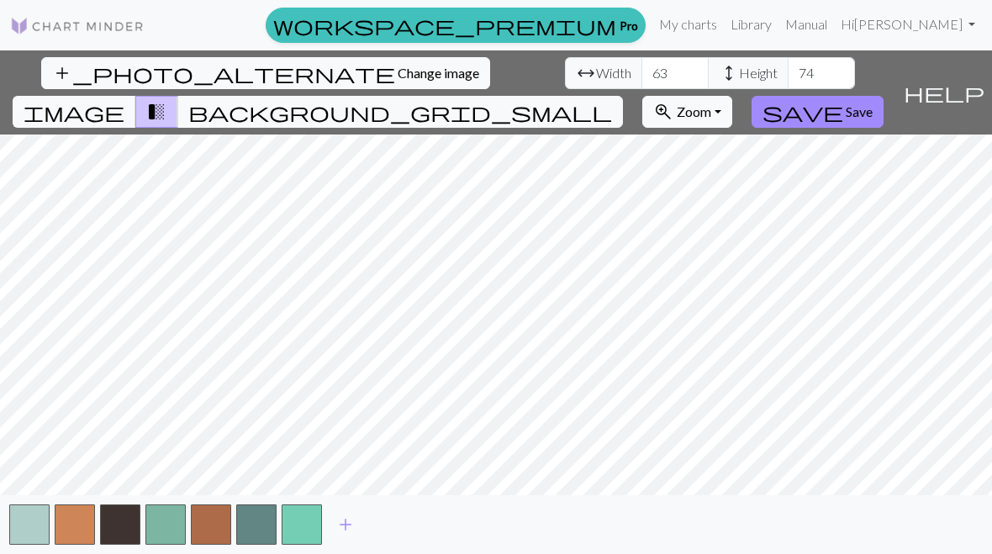
click at [34, 529] on button "button" at bounding box center [29, 524] width 40 height 40
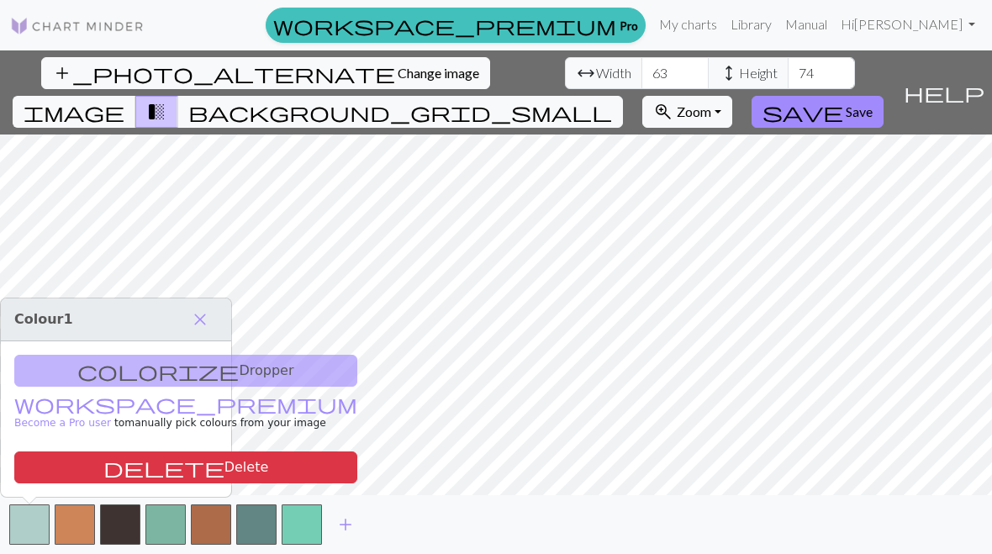
click at [115, 313] on h3 "Colour 1 close" at bounding box center [116, 319] width 230 height 43
click at [201, 312] on span "close" at bounding box center [200, 320] width 20 height 24
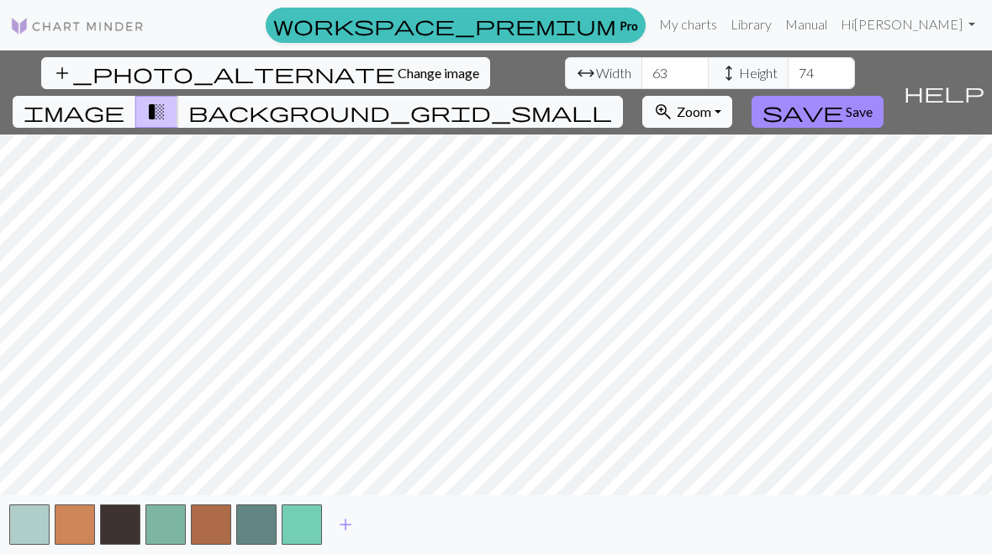
click at [350, 521] on span "add" at bounding box center [345, 525] width 20 height 24
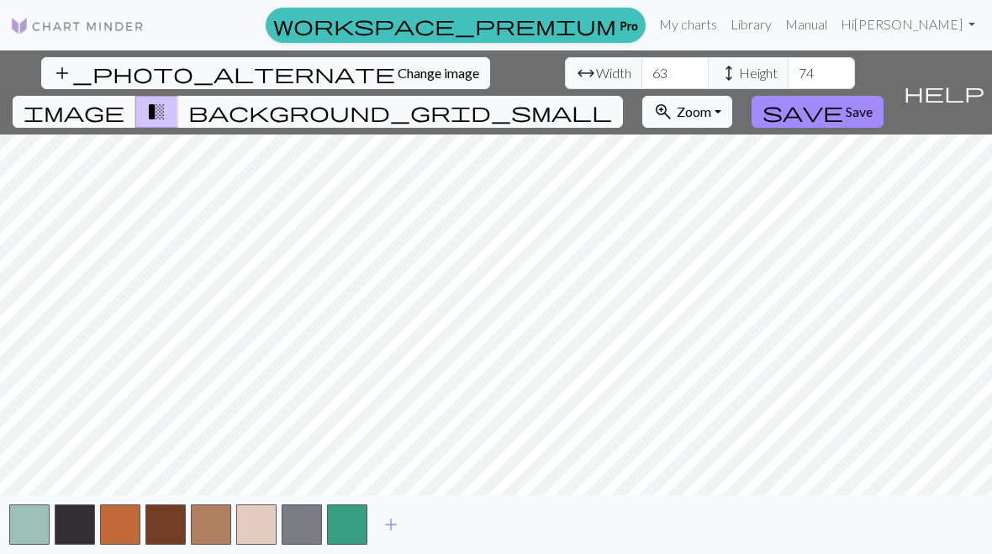
click at [97, 82] on button "add_photo_alternate Change image" at bounding box center [265, 73] width 449 height 32
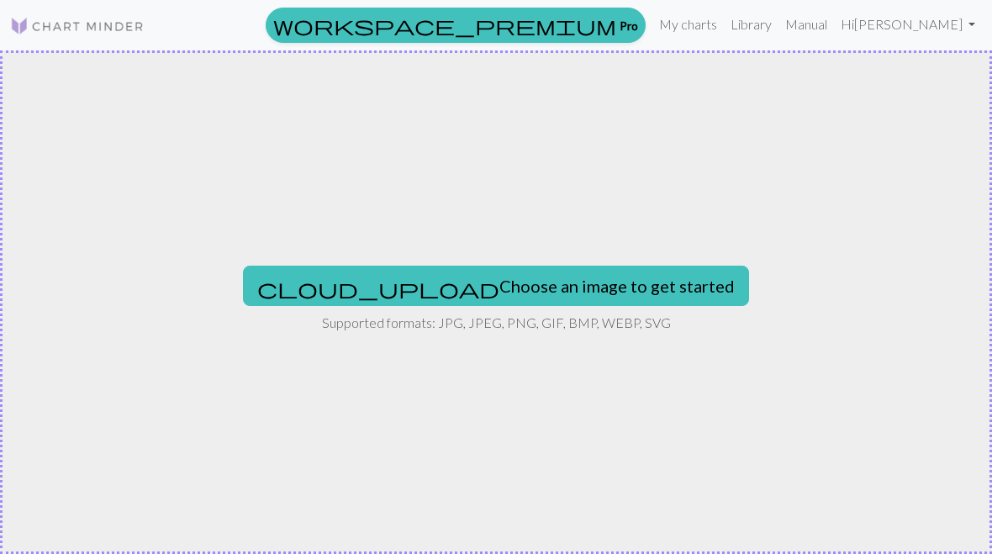
click at [531, 283] on button "cloud_upload Choose an image to get started" at bounding box center [496, 286] width 506 height 40
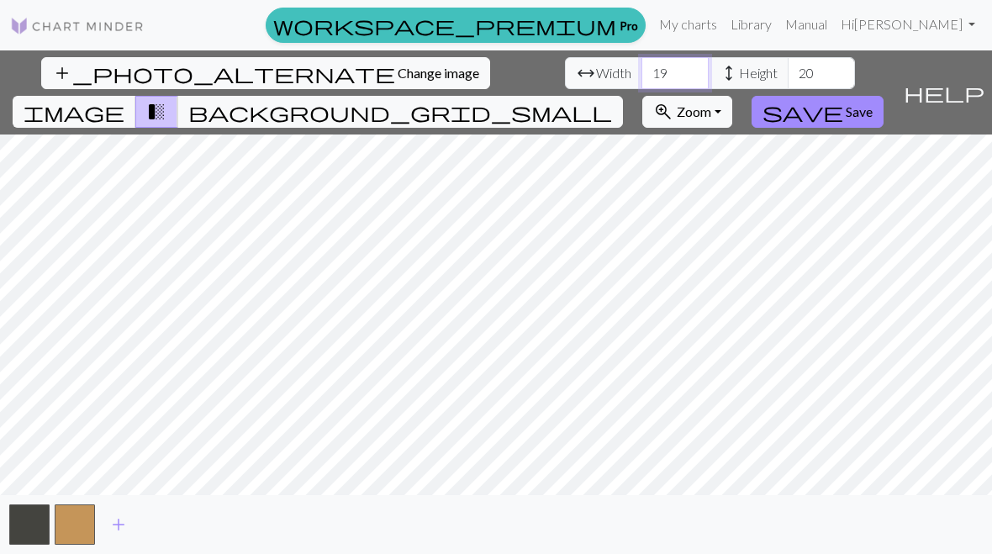
click at [641, 62] on input "19" at bounding box center [674, 73] width 67 height 32
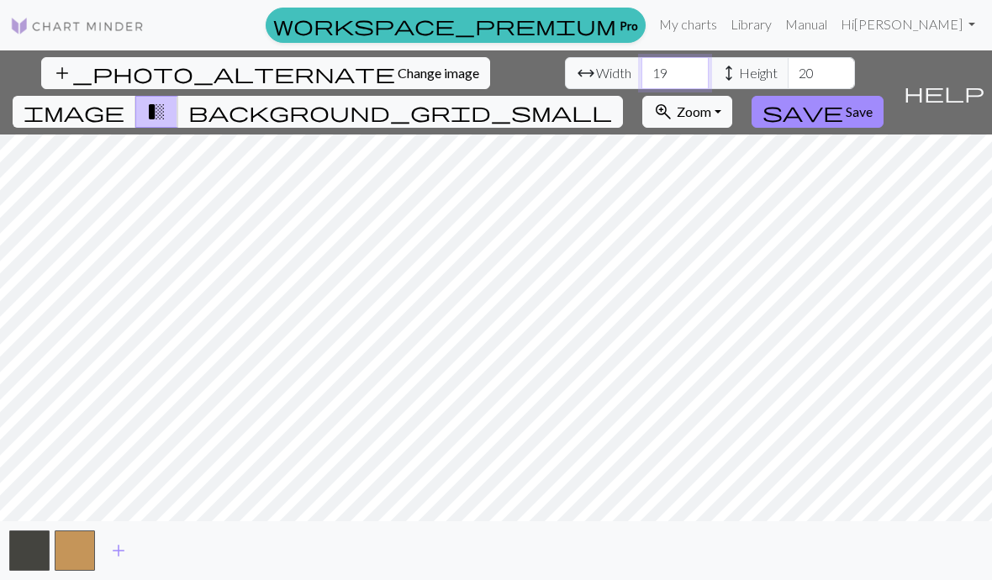
click at [641, 73] on input "19" at bounding box center [674, 73] width 67 height 32
type input "1"
type input "84"
click at [739, 72] on span "Height" at bounding box center [758, 73] width 39 height 20
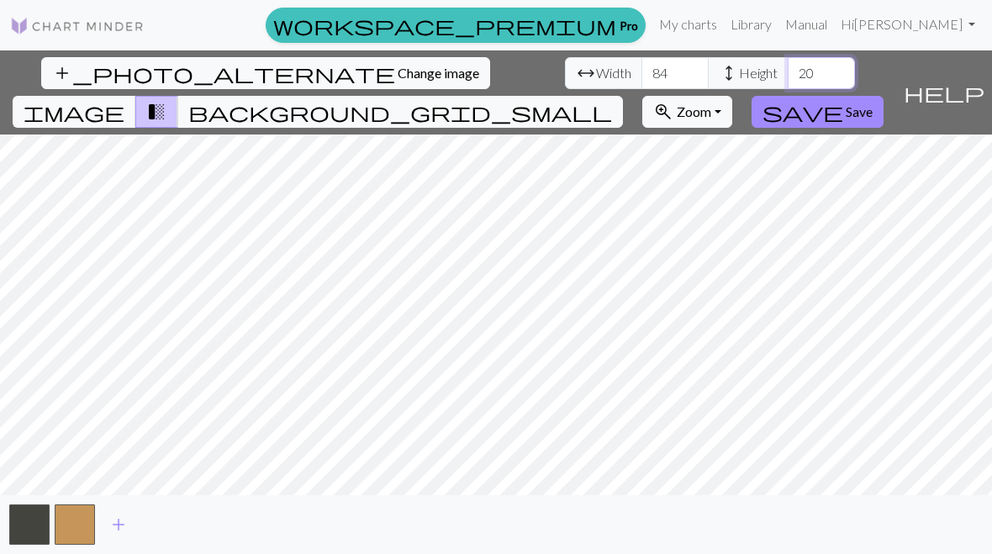
click at [787, 71] on input "20" at bounding box center [820, 73] width 67 height 32
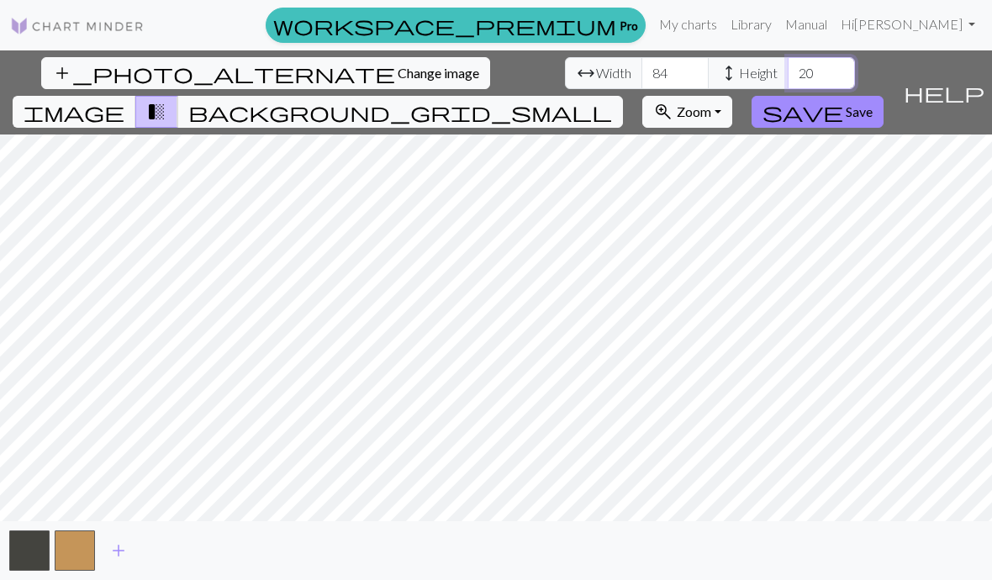
type input "2"
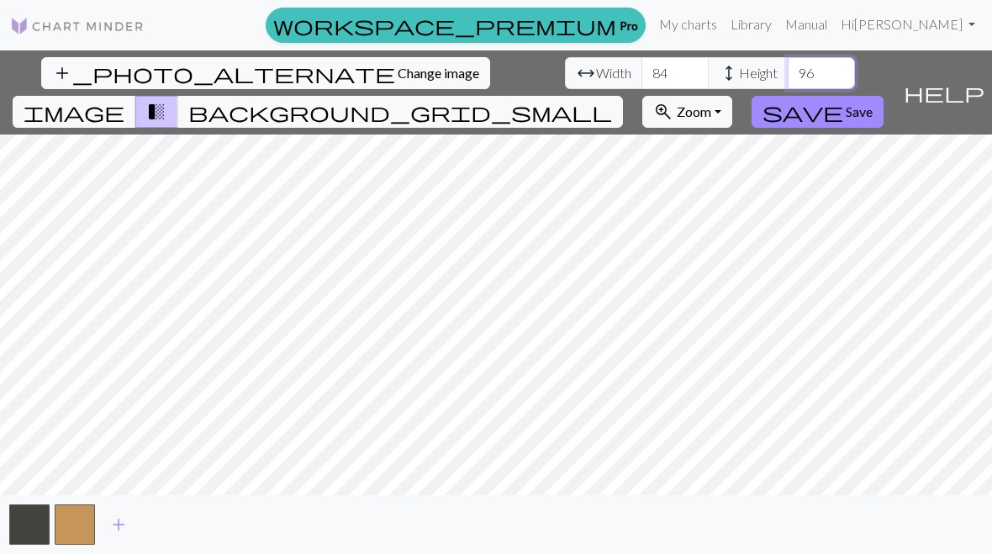
type input "96"
click at [115, 522] on span "add" at bounding box center [118, 525] width 20 height 24
click at [170, 511] on button "add" at bounding box center [164, 524] width 42 height 32
click at [213, 513] on span "add" at bounding box center [209, 525] width 20 height 24
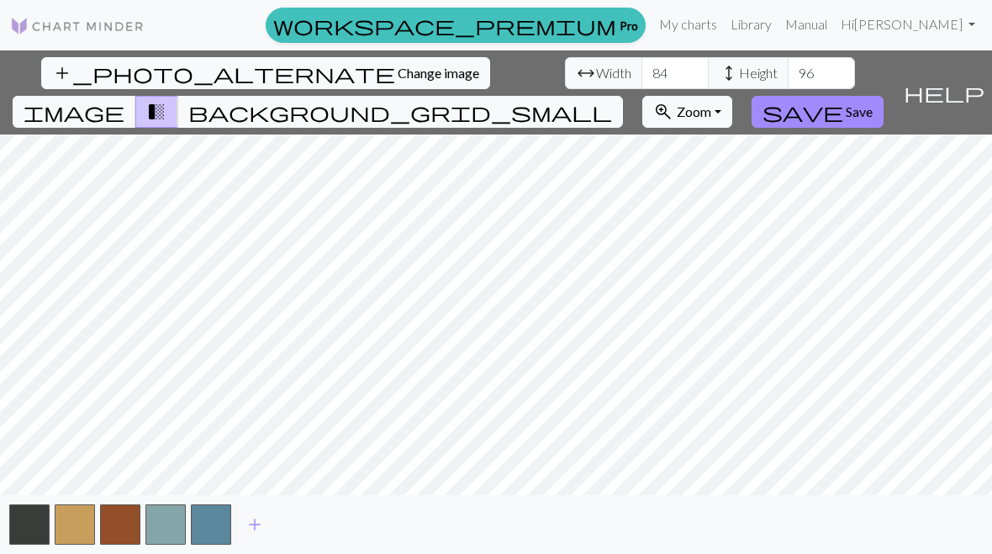
click at [253, 513] on span "add" at bounding box center [255, 525] width 20 height 24
click at [306, 514] on span "add" at bounding box center [300, 525] width 20 height 24
click at [350, 523] on span "add" at bounding box center [345, 525] width 20 height 24
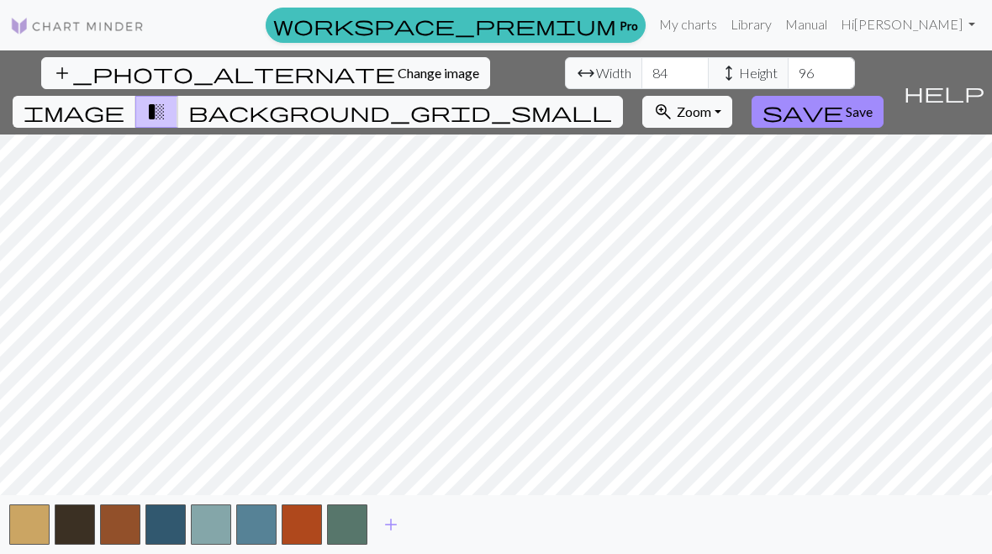
click at [645, 27] on link "workspace_premium Pro" at bounding box center [456, 25] width 380 height 35
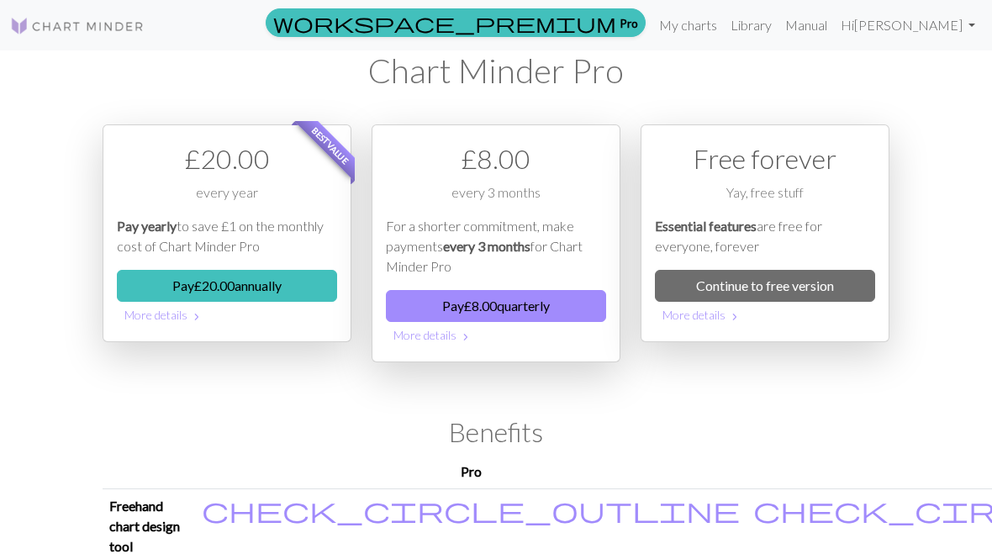
click at [238, 276] on button "Pay £ 20.00 annually" at bounding box center [227, 286] width 220 height 32
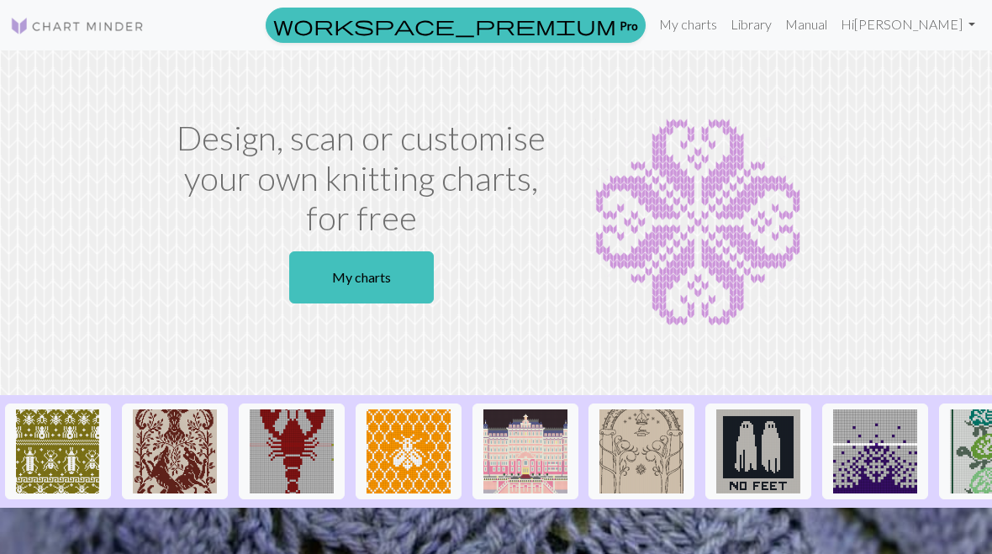
click at [398, 273] on link "My charts" at bounding box center [361, 277] width 145 height 52
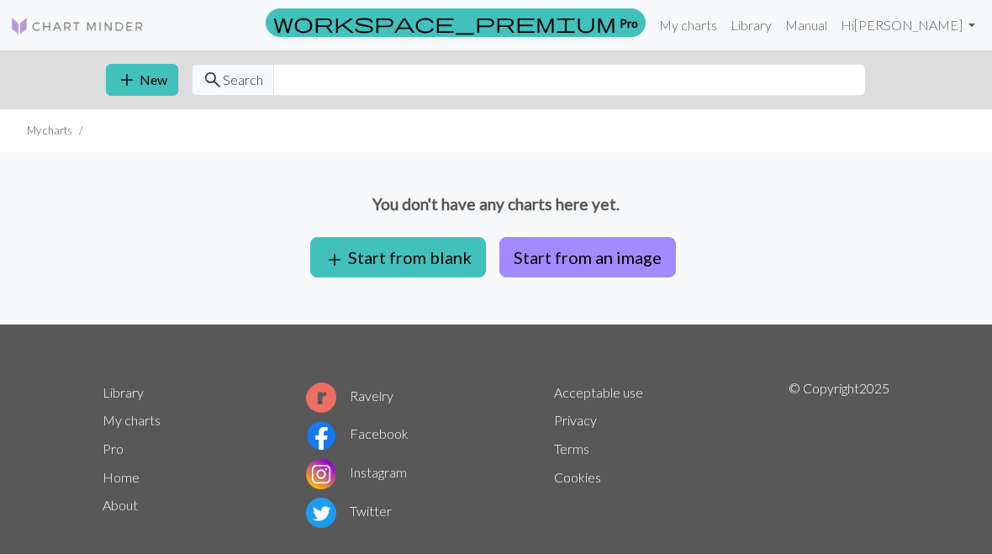
click at [587, 257] on button "Start from an image" at bounding box center [587, 257] width 176 height 40
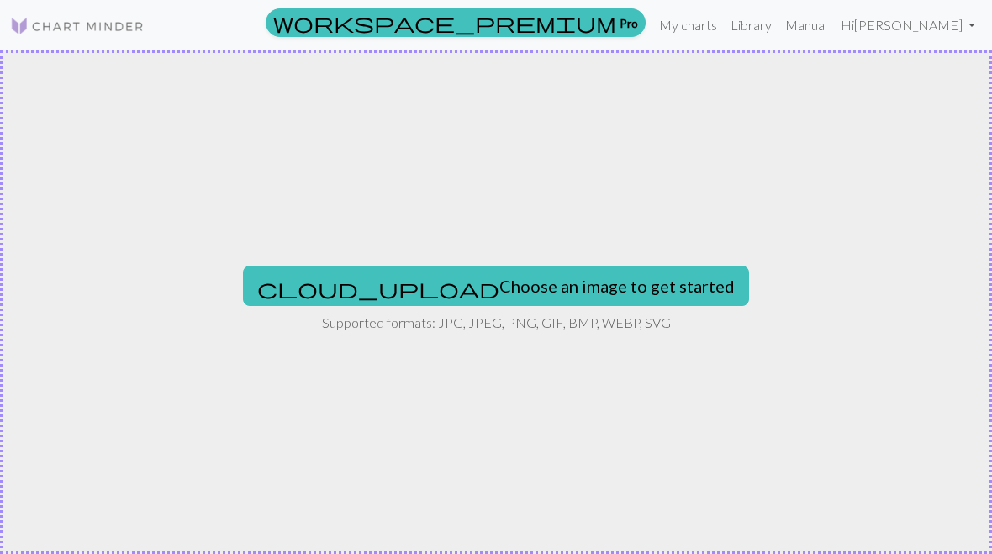
click at [487, 286] on button "cloud_upload Choose an image to get started" at bounding box center [496, 286] width 506 height 40
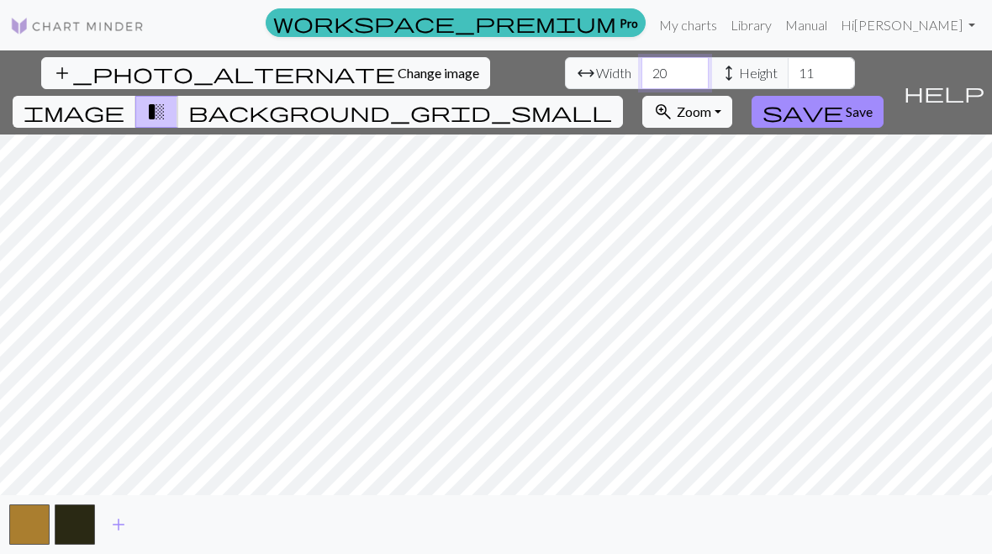
click at [641, 71] on input "20" at bounding box center [674, 73] width 67 height 32
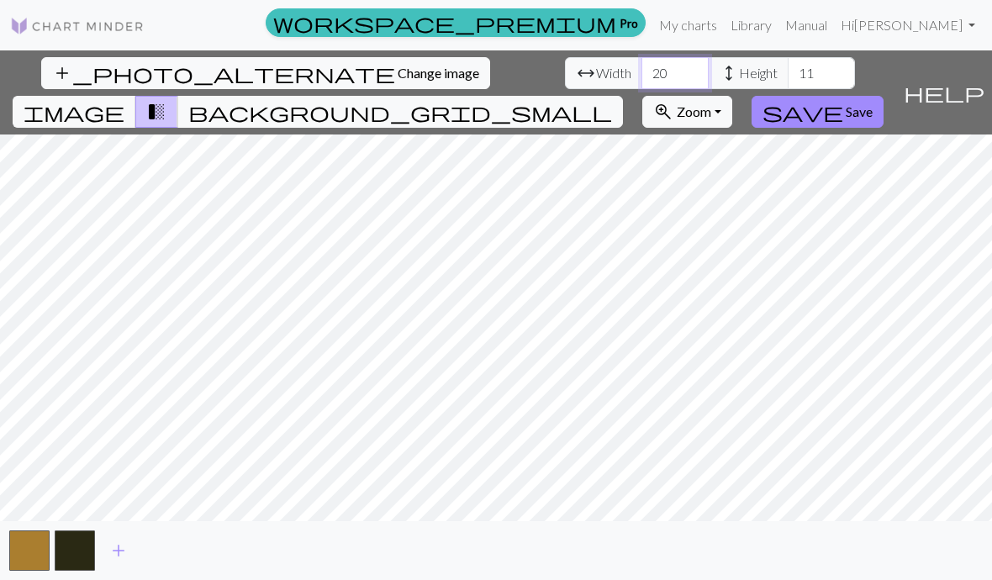
type input "2"
type input "32"
click at [787, 75] on input "11" at bounding box center [820, 73] width 67 height 32
type input "1"
type input "42"
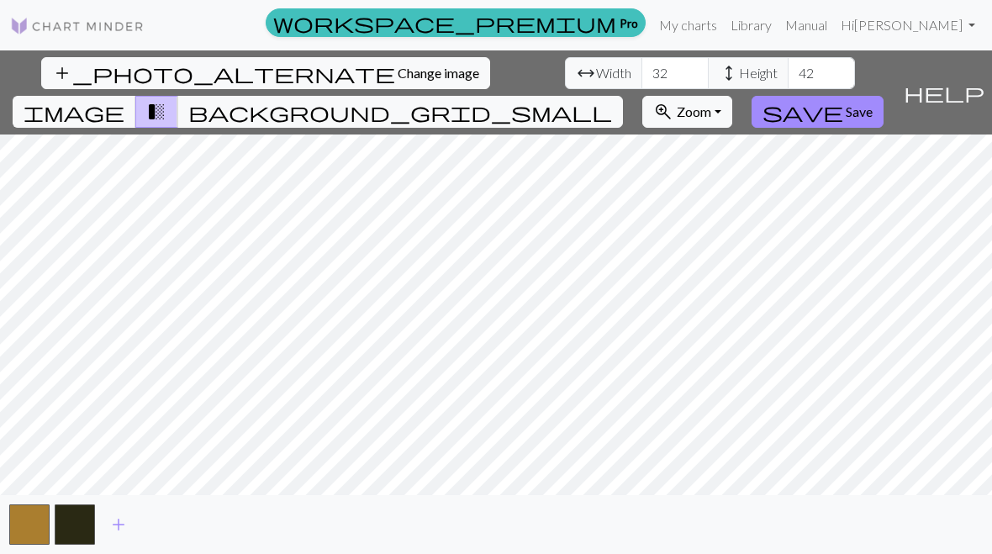
click at [109, 524] on span "add" at bounding box center [118, 525] width 20 height 24
click at [166, 513] on span "add" at bounding box center [164, 525] width 20 height 24
click at [208, 522] on span "add" at bounding box center [209, 525] width 20 height 24
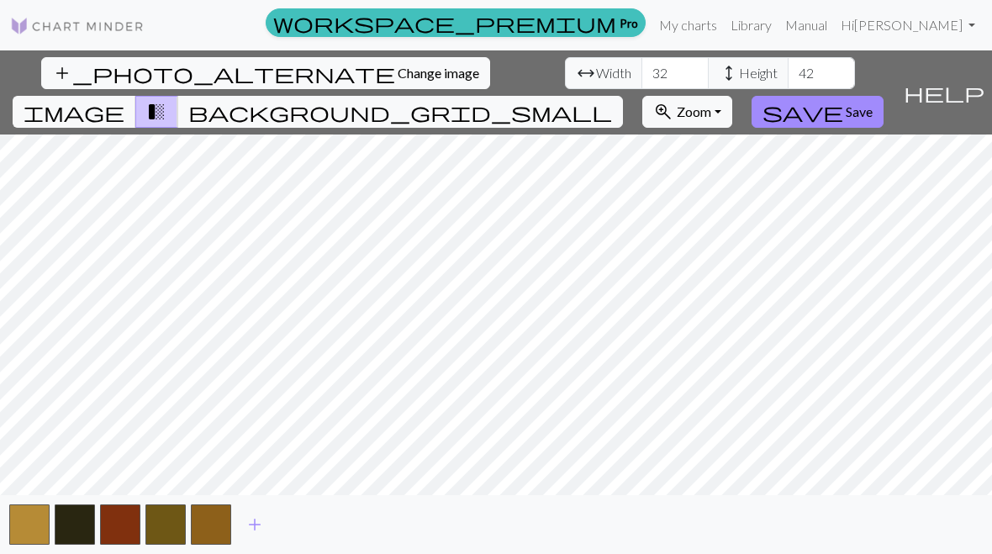
click at [259, 524] on span "add" at bounding box center [255, 525] width 20 height 24
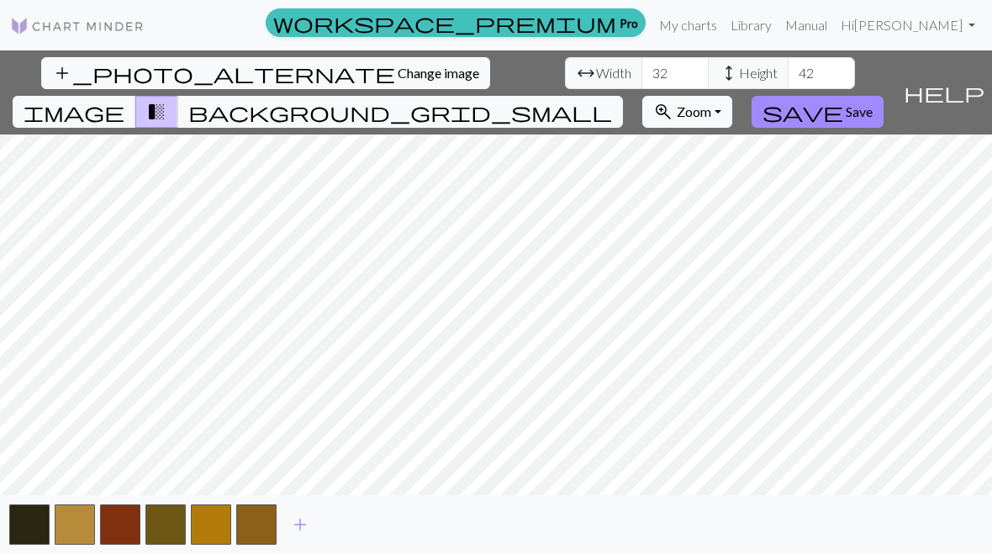
click at [308, 520] on span "add" at bounding box center [300, 525] width 20 height 24
click at [346, 522] on span "add" at bounding box center [345, 525] width 20 height 24
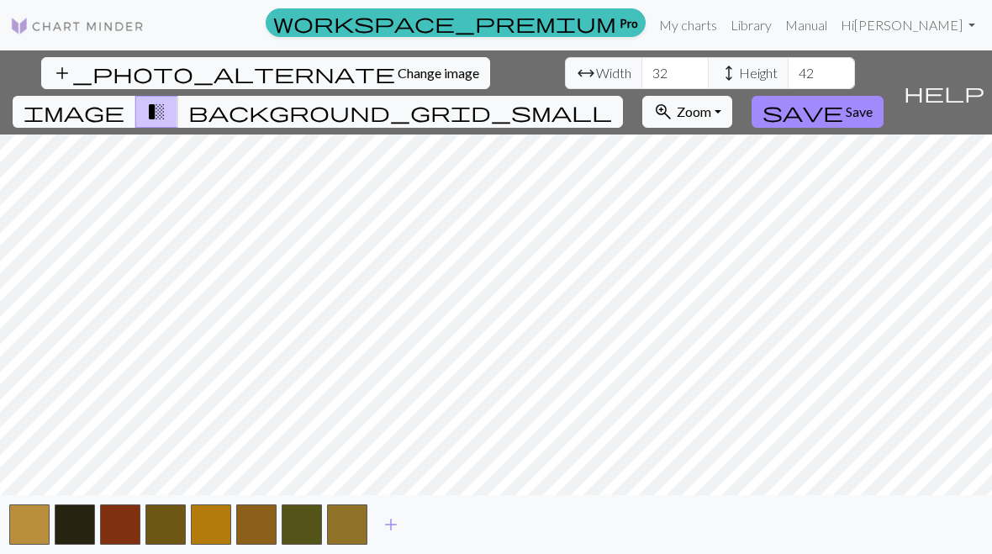
click at [303, 530] on button "button" at bounding box center [302, 524] width 40 height 40
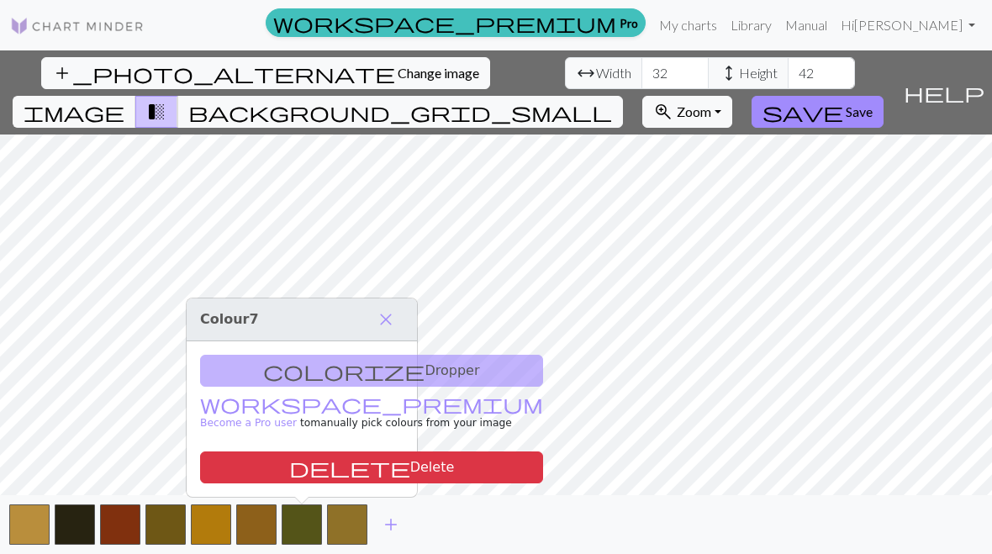
click at [356, 528] on button "button" at bounding box center [347, 524] width 40 height 40
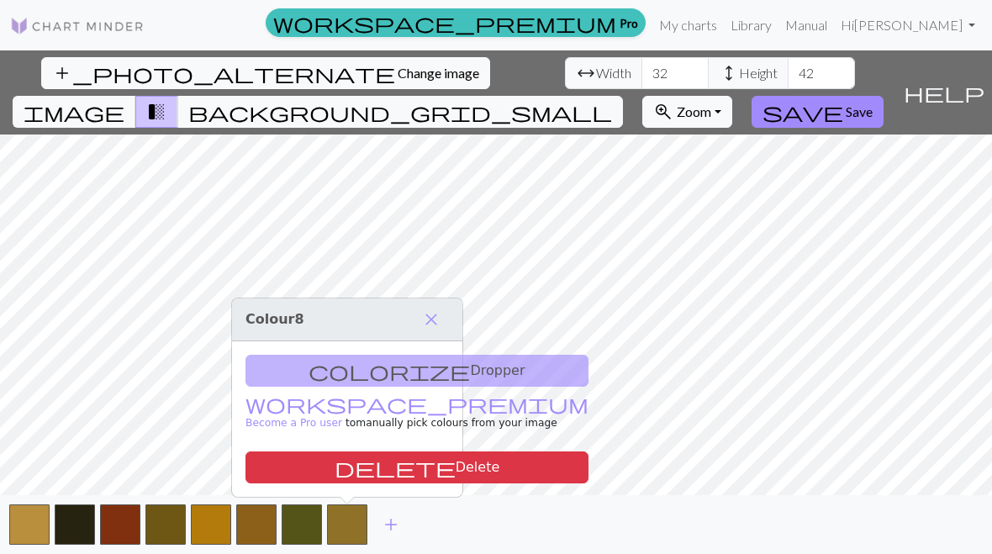
click at [351, 456] on button "delete Delete" at bounding box center [416, 467] width 343 height 32
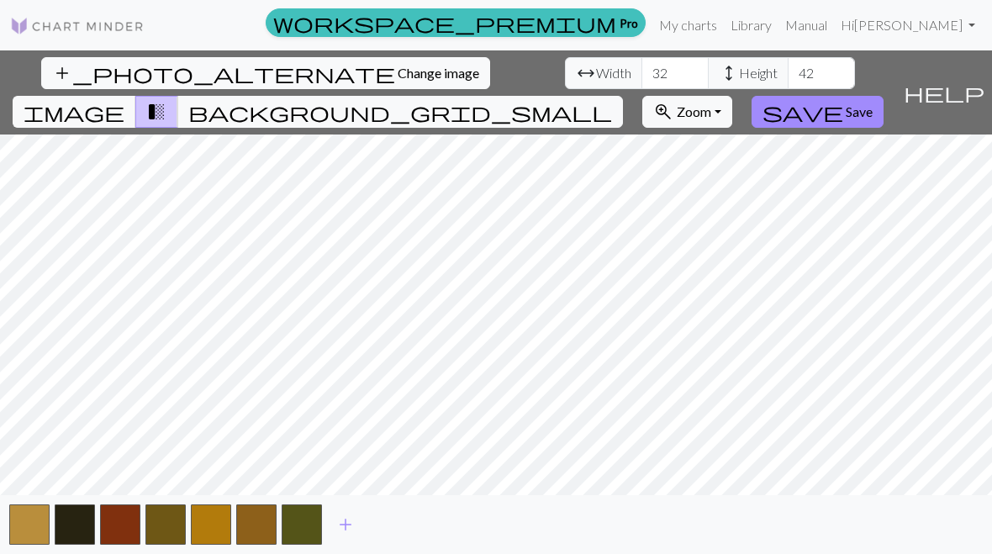
click at [353, 533] on span "add" at bounding box center [345, 525] width 20 height 24
click at [349, 533] on button "button" at bounding box center [347, 524] width 40 height 40
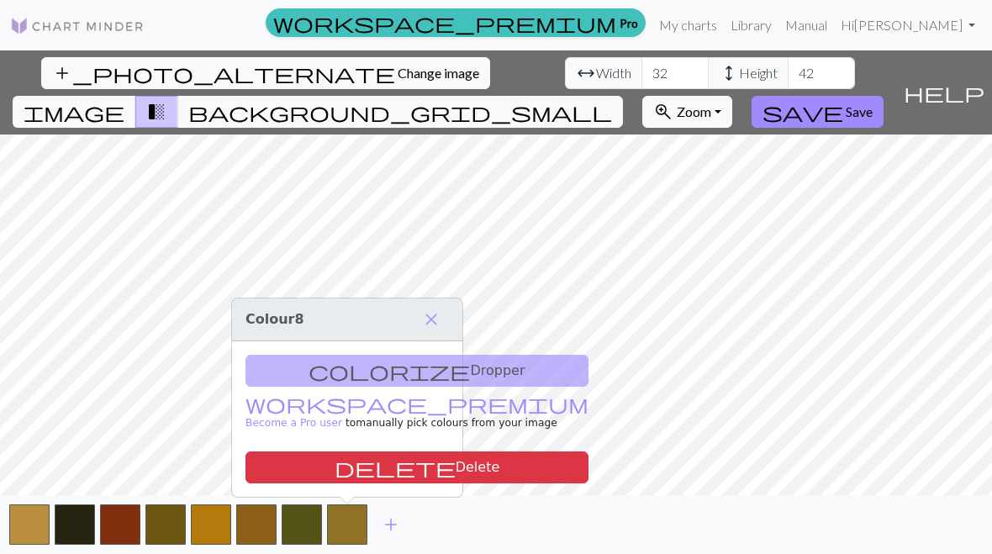
click at [403, 528] on button "add" at bounding box center [391, 524] width 42 height 32
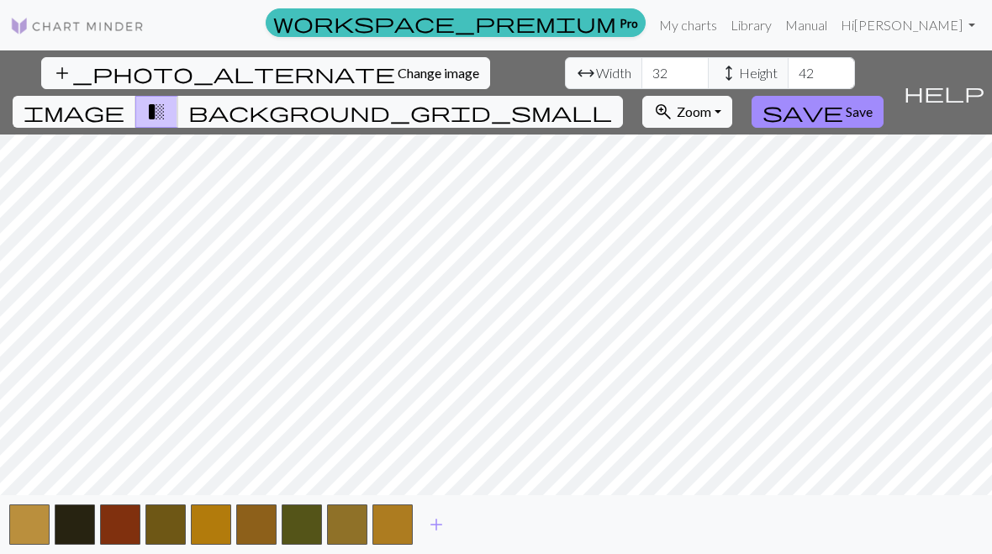
click at [403, 529] on button "button" at bounding box center [392, 524] width 40 height 40
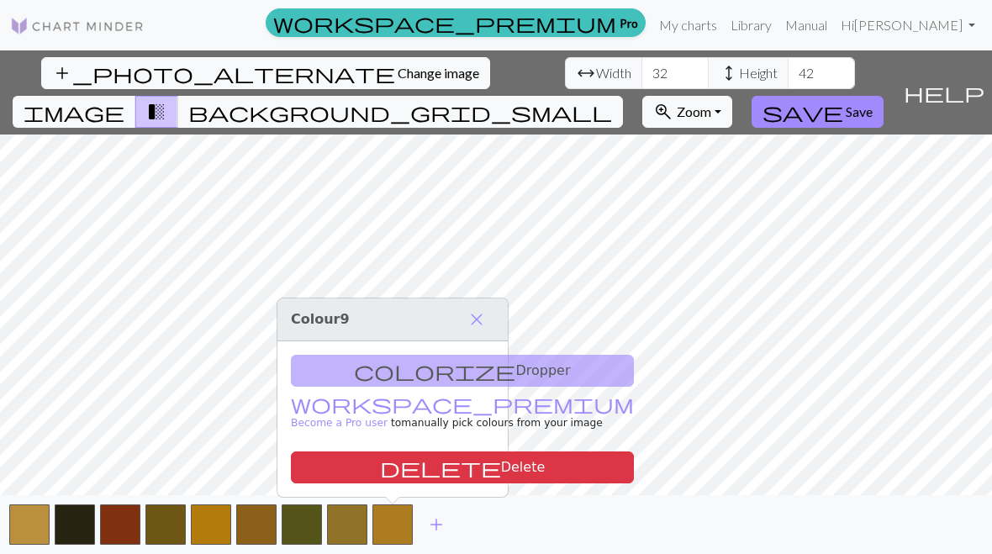
click at [491, 498] on div "add" at bounding box center [496, 524] width 992 height 59
click at [482, 306] on button "close" at bounding box center [476, 319] width 35 height 29
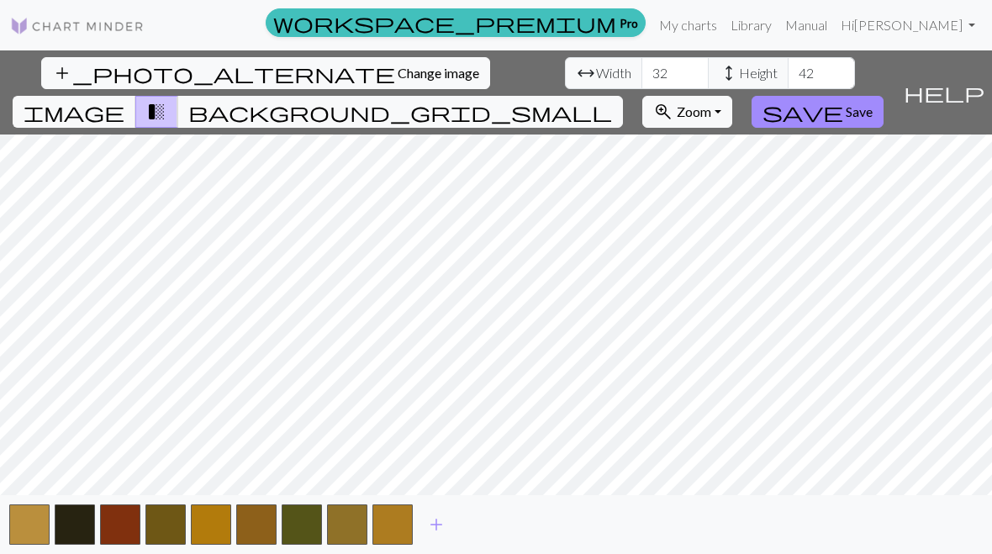
click at [437, 527] on span "add" at bounding box center [436, 525] width 20 height 24
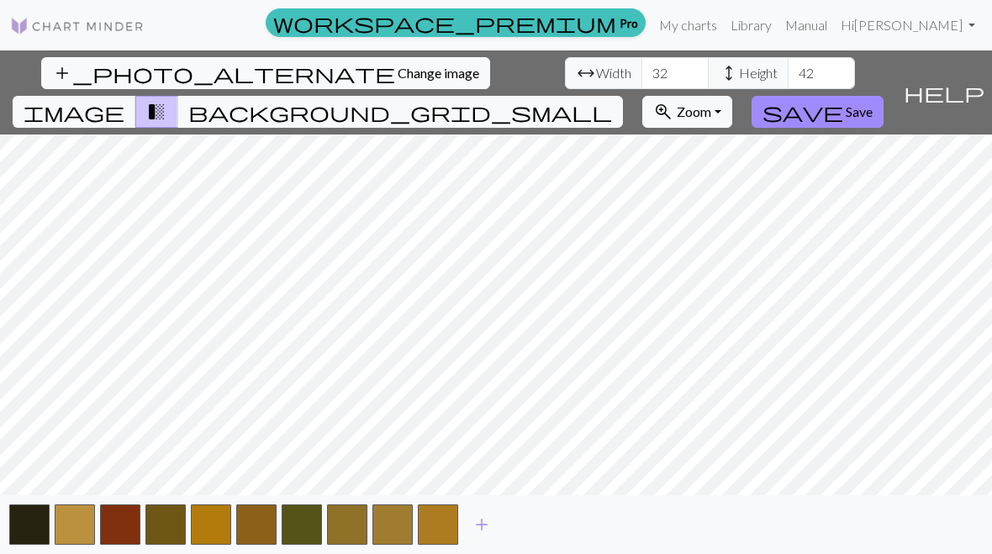
click at [445, 527] on button "button" at bounding box center [438, 524] width 40 height 40
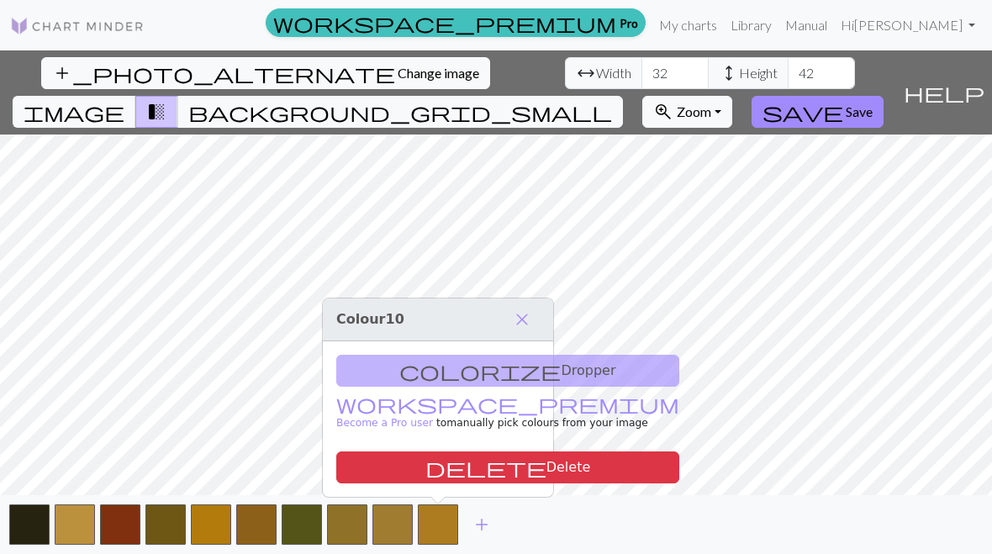
click at [485, 524] on span "add" at bounding box center [481, 525] width 20 height 24
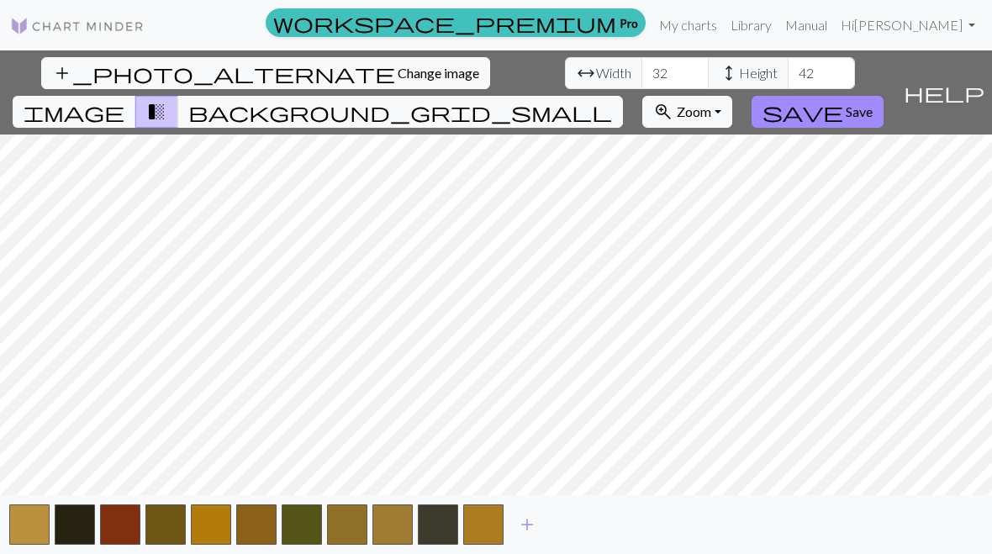
click at [480, 522] on button "button" at bounding box center [483, 524] width 40 height 40
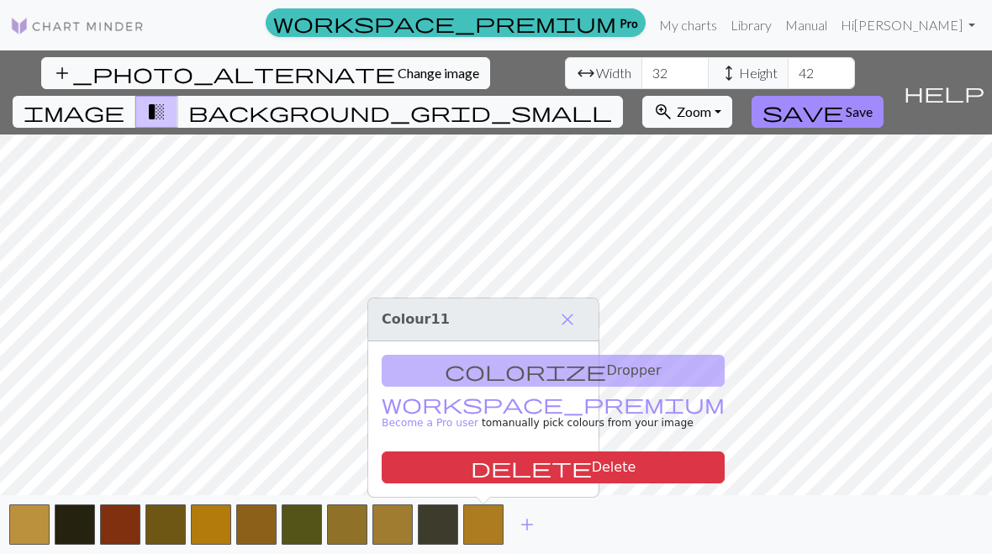
click at [474, 462] on button "delete Delete" at bounding box center [553, 467] width 343 height 32
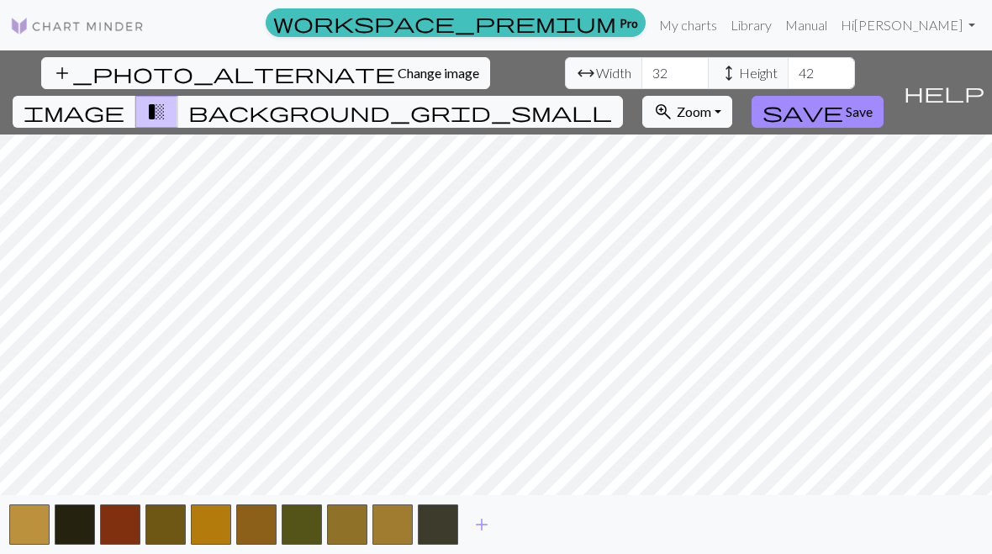
click at [446, 531] on button "button" at bounding box center [438, 524] width 40 height 40
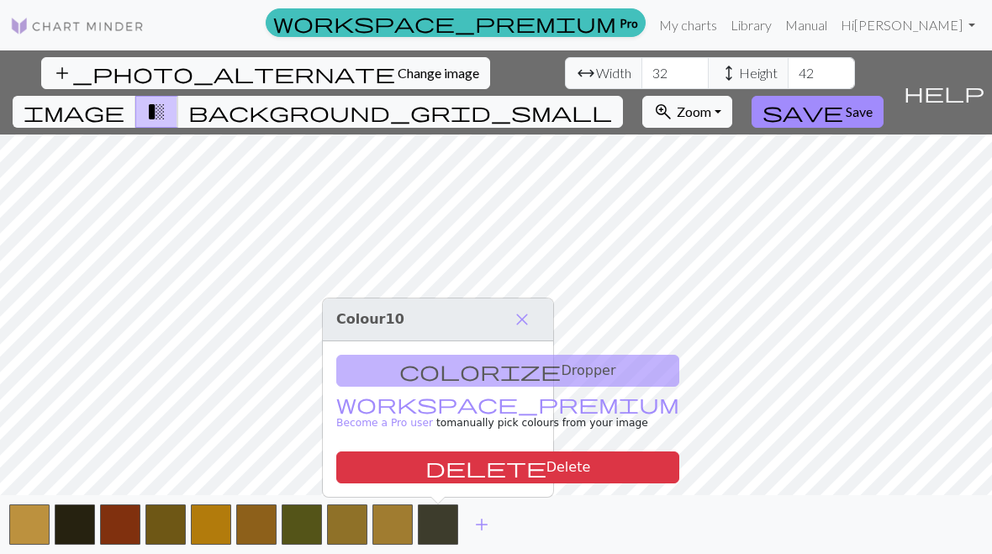
click at [435, 461] on button "delete Delete" at bounding box center [507, 467] width 343 height 32
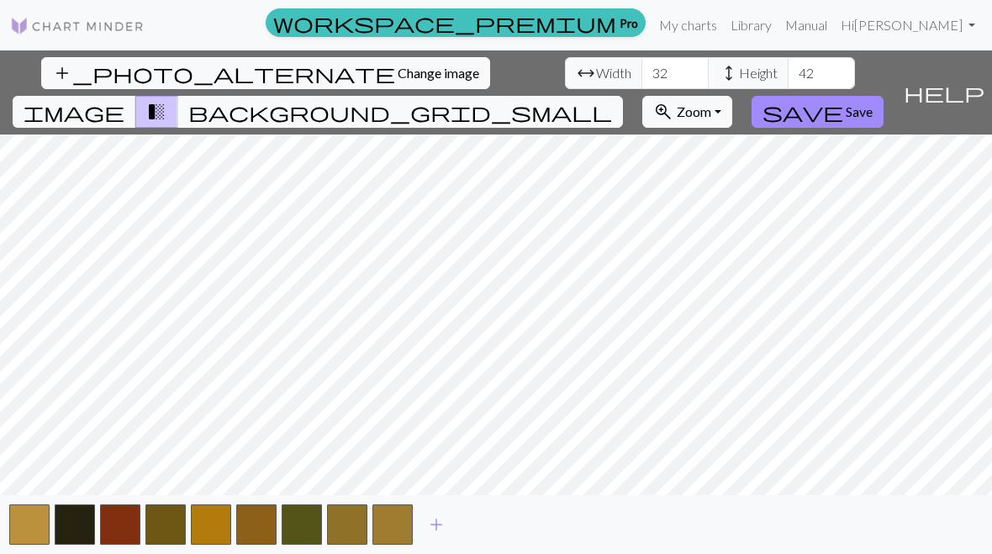
click at [406, 530] on button "button" at bounding box center [392, 524] width 40 height 40
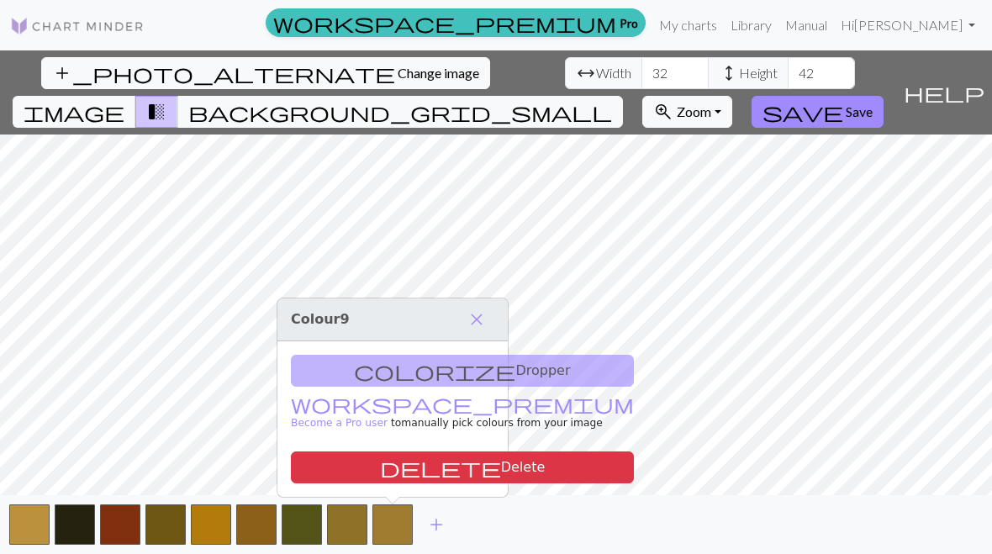
click at [404, 452] on button "delete Delete" at bounding box center [462, 467] width 343 height 32
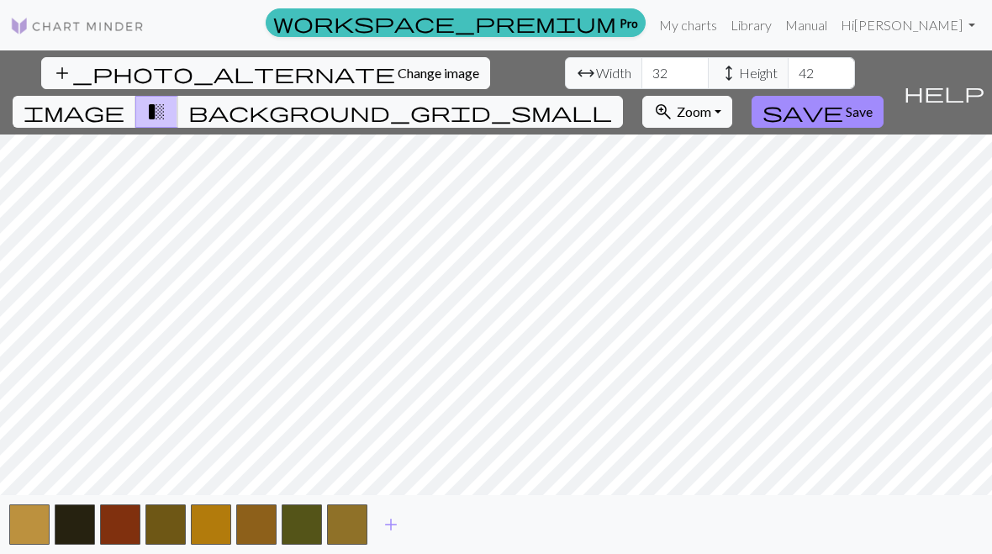
click at [357, 527] on button "button" at bounding box center [347, 524] width 40 height 40
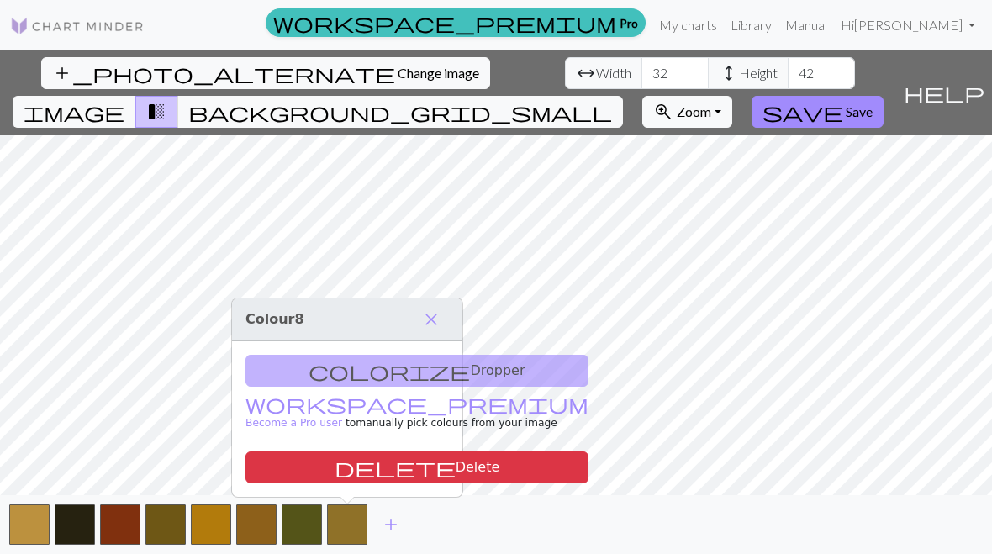
click at [360, 460] on button "delete Delete" at bounding box center [416, 467] width 343 height 32
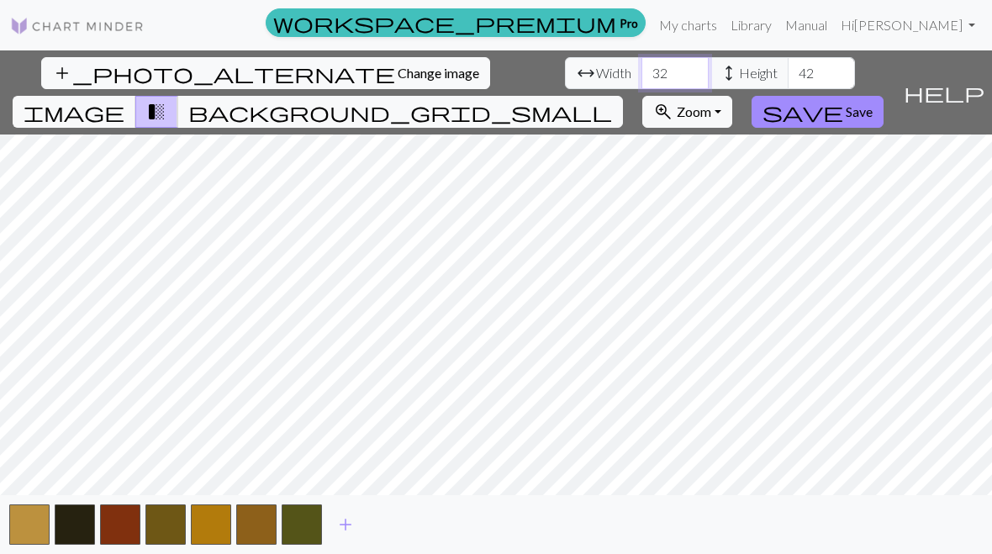
click at [641, 62] on input "32" at bounding box center [674, 73] width 67 height 32
click at [641, 73] on input "32" at bounding box center [674, 73] width 67 height 32
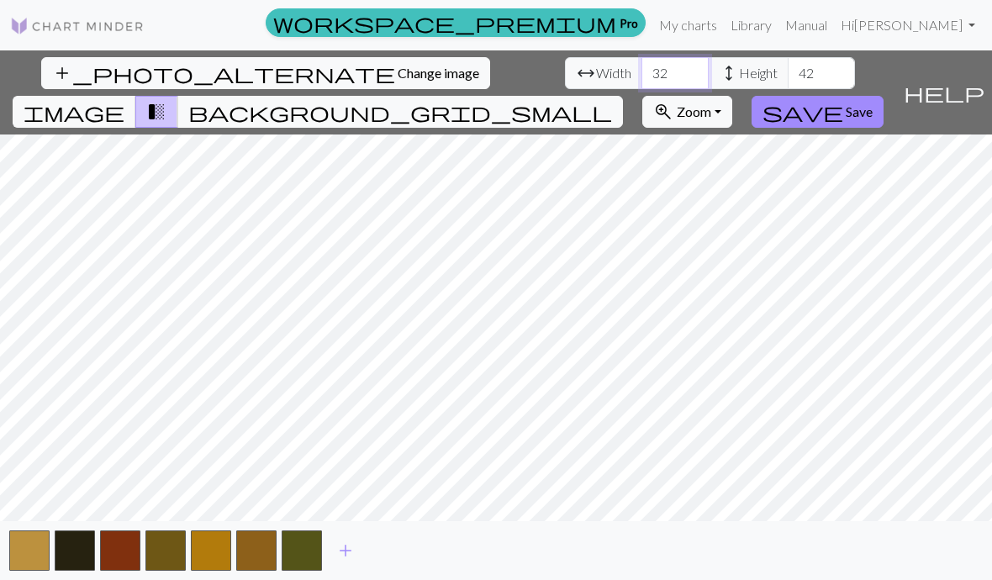
type input "3"
type input "42"
click at [739, 63] on span "Height" at bounding box center [758, 73] width 39 height 20
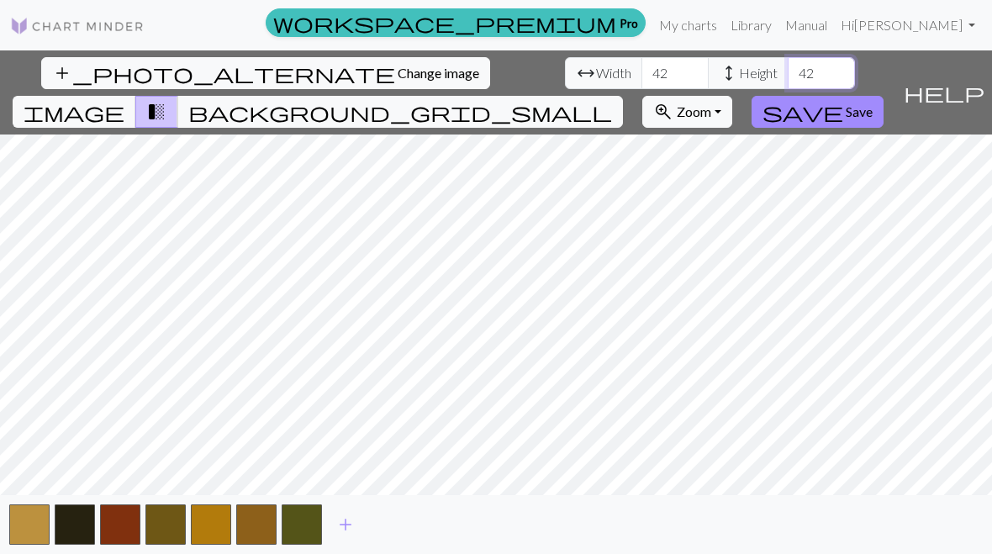
click at [787, 64] on input "42" at bounding box center [820, 73] width 67 height 32
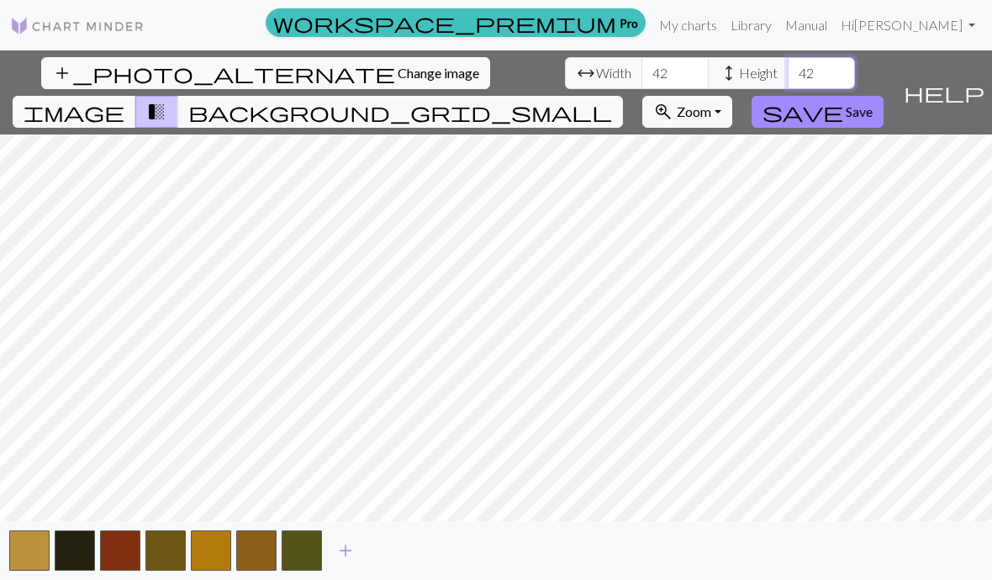
type input "4"
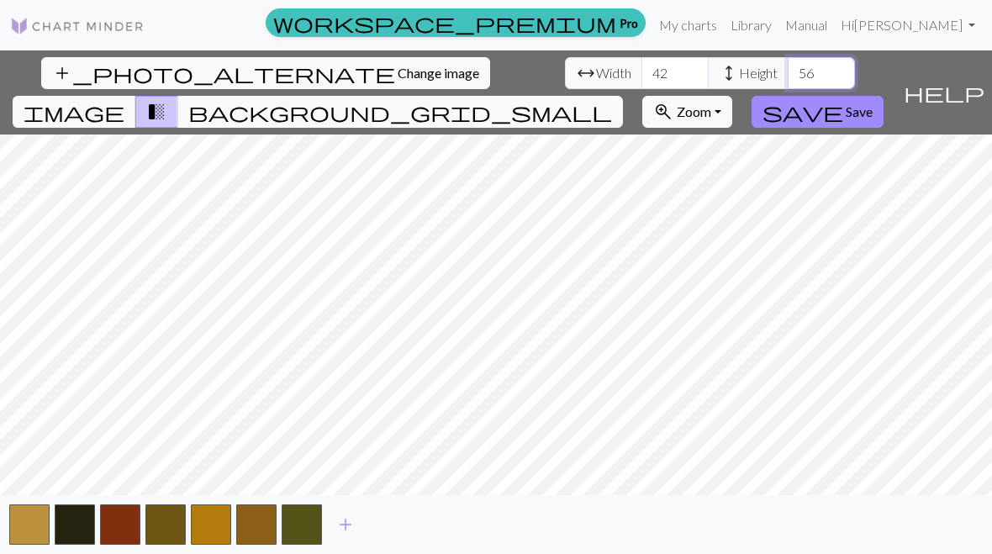
type input "56"
click at [308, 524] on button "button" at bounding box center [302, 524] width 40 height 40
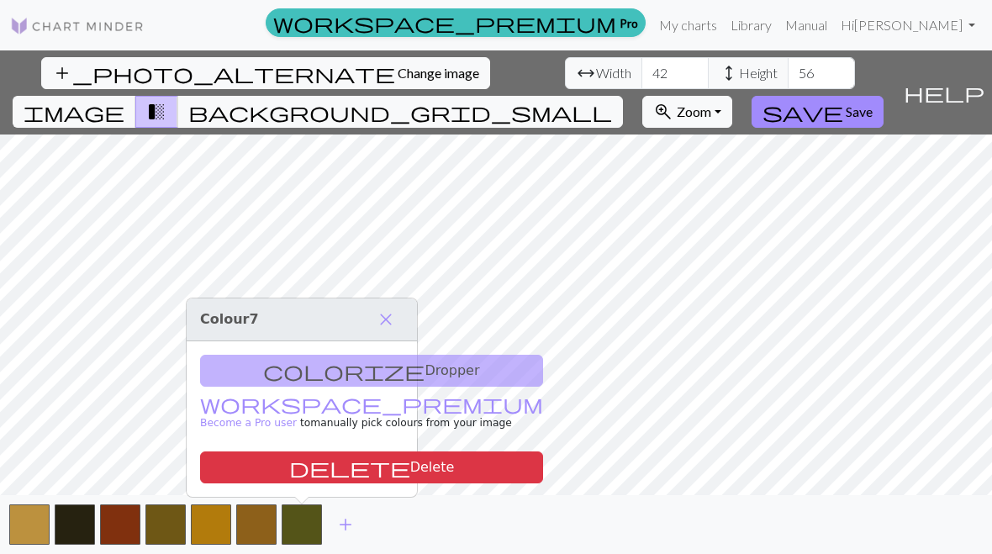
click at [305, 468] on button "delete Delete" at bounding box center [371, 467] width 343 height 32
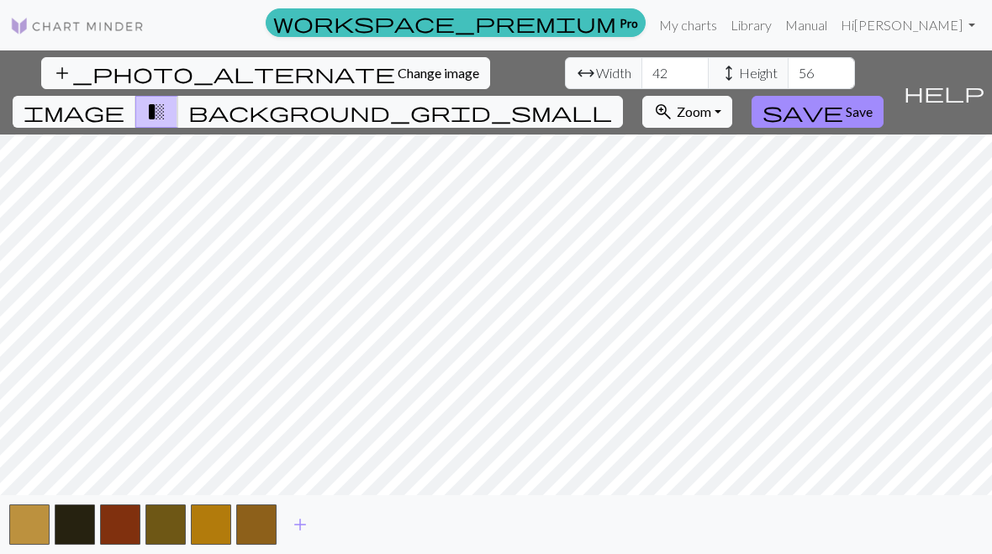
click at [272, 529] on button "button" at bounding box center [256, 524] width 40 height 40
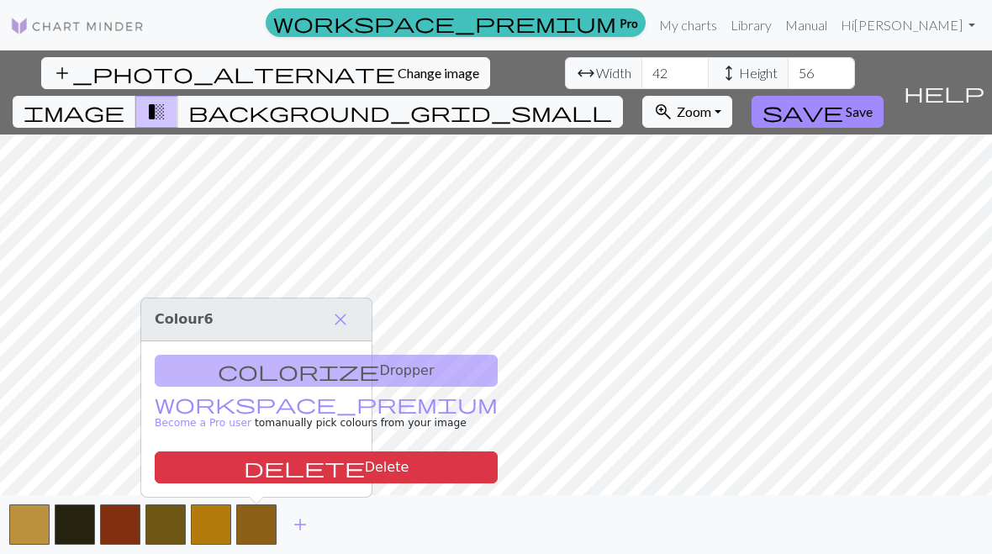
click at [274, 460] on button "delete Delete" at bounding box center [326, 467] width 343 height 32
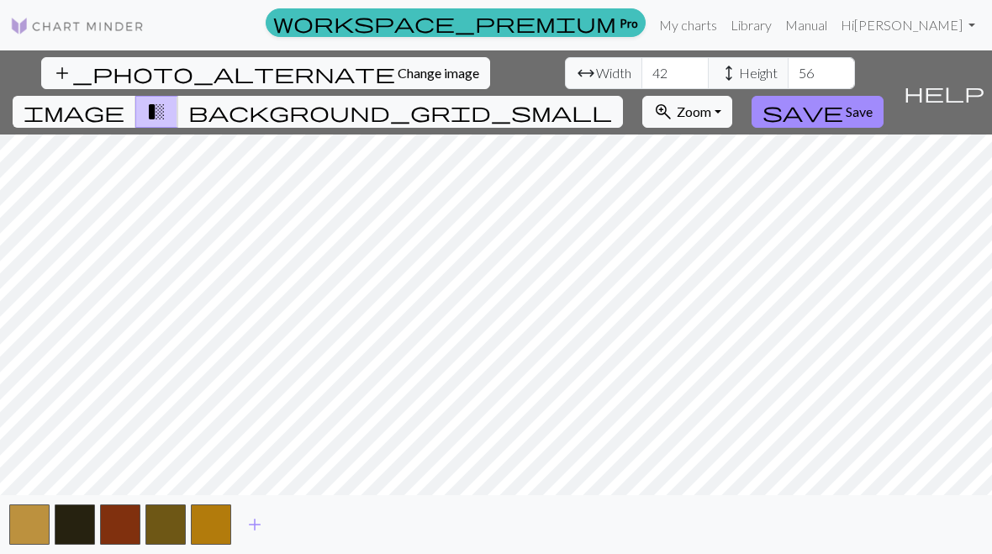
click at [227, 525] on button "button" at bounding box center [211, 524] width 40 height 40
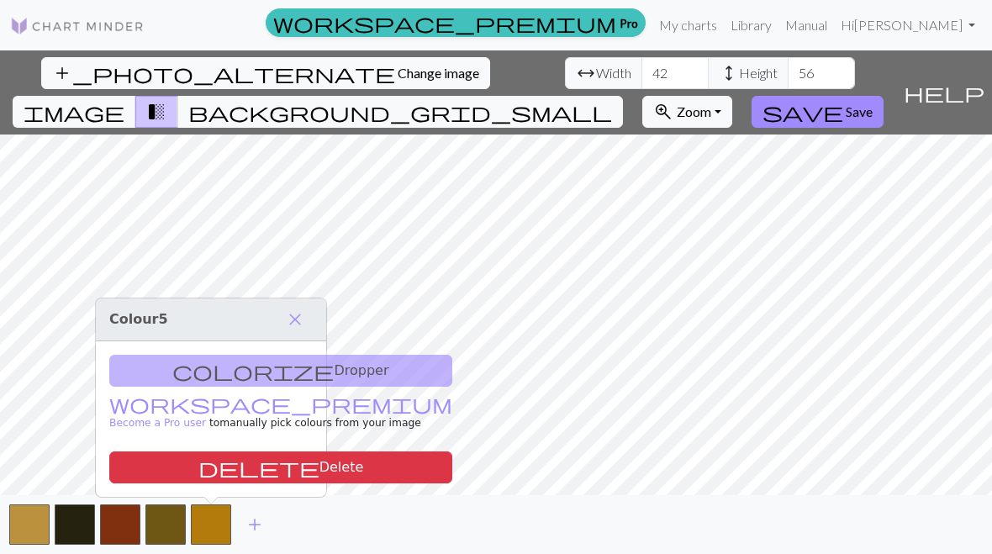
click at [226, 477] on button "delete Delete" at bounding box center [280, 467] width 343 height 32
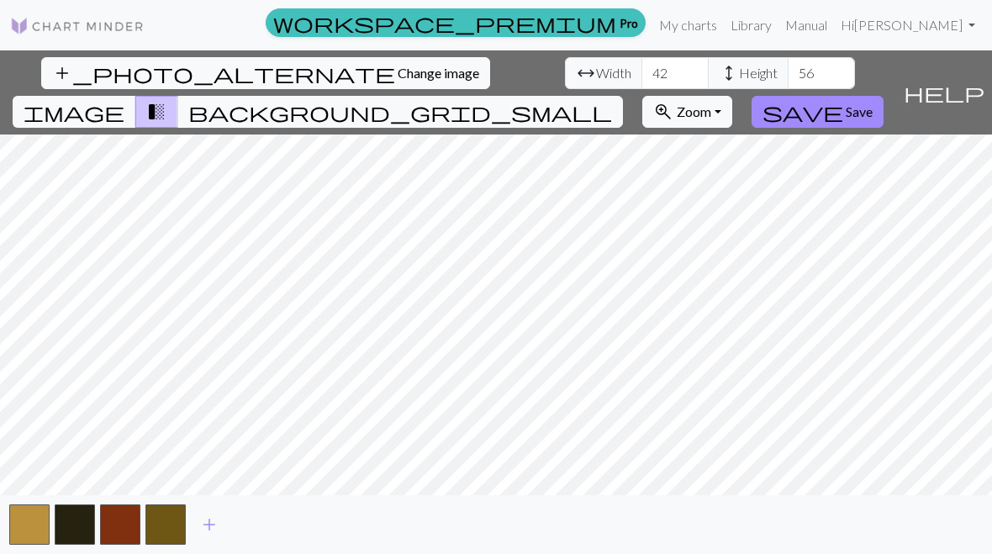
click at [185, 540] on button "button" at bounding box center [165, 524] width 40 height 40
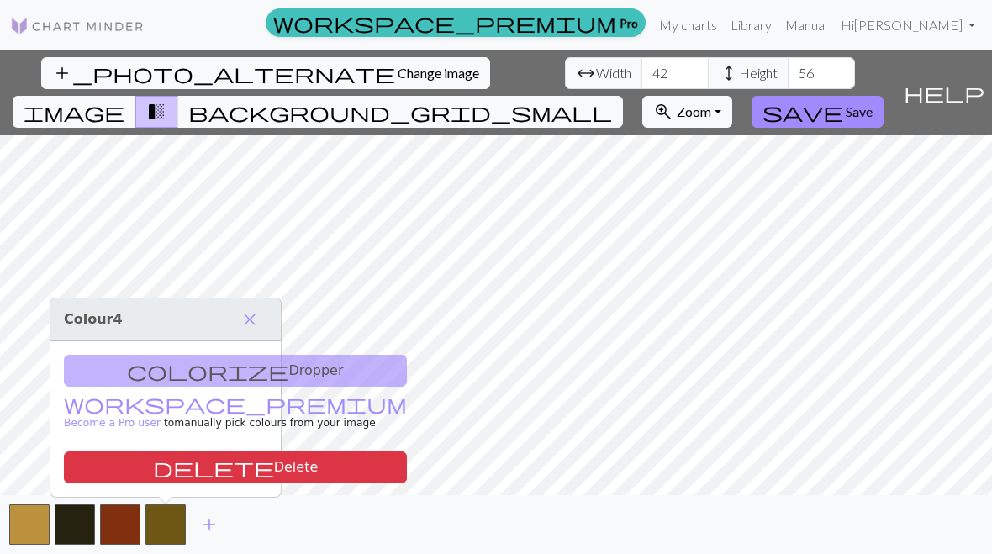
click at [171, 474] on button "delete Delete" at bounding box center [235, 467] width 343 height 32
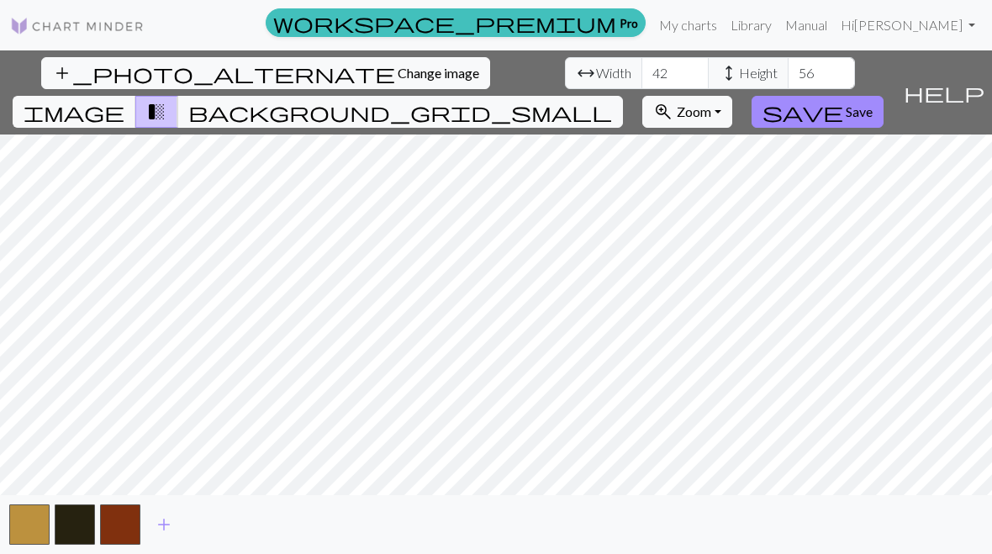
click at [126, 529] on button "button" at bounding box center [120, 524] width 40 height 40
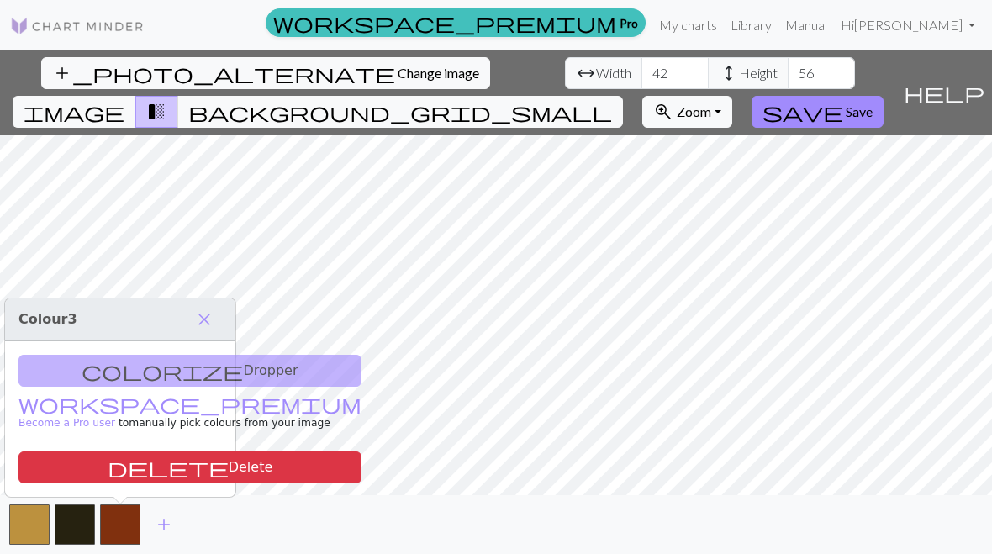
click at [130, 463] on button "delete Delete" at bounding box center [189, 467] width 343 height 32
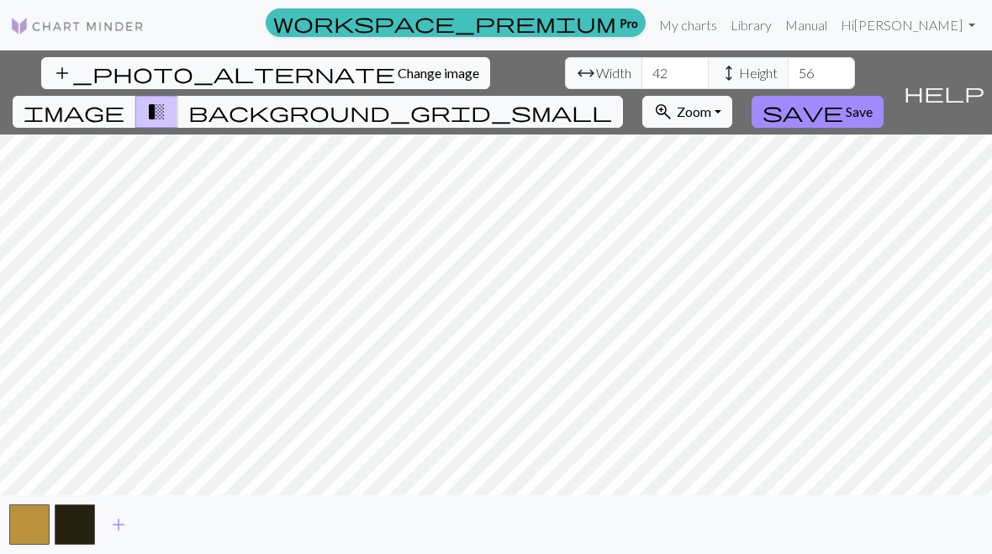
click at [87, 526] on button "button" at bounding box center [75, 524] width 40 height 40
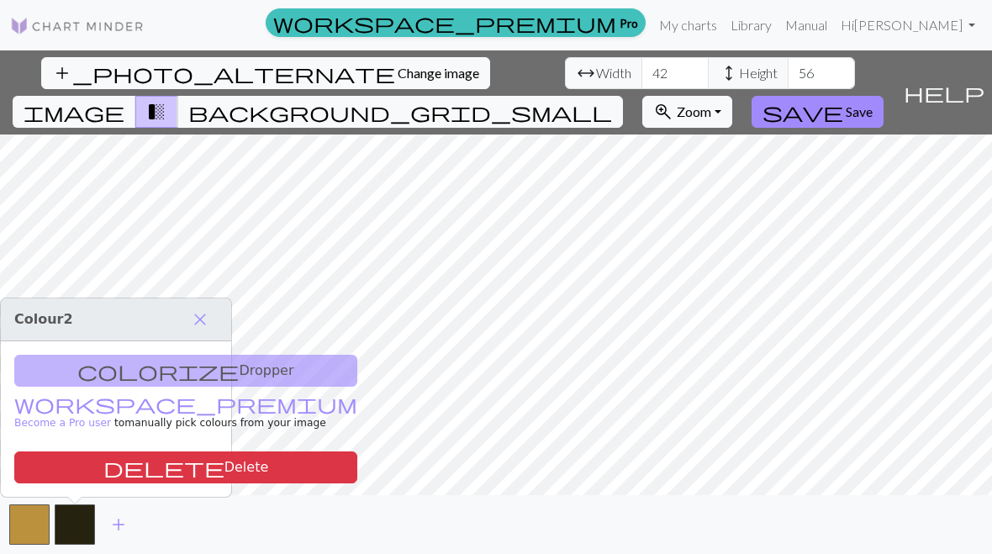
click at [348, 516] on div "add" at bounding box center [496, 524] width 992 height 59
click at [339, 523] on div "add" at bounding box center [496, 524] width 992 height 59
click at [208, 313] on span "close" at bounding box center [200, 320] width 20 height 24
